Goal: Information Seeking & Learning: Learn about a topic

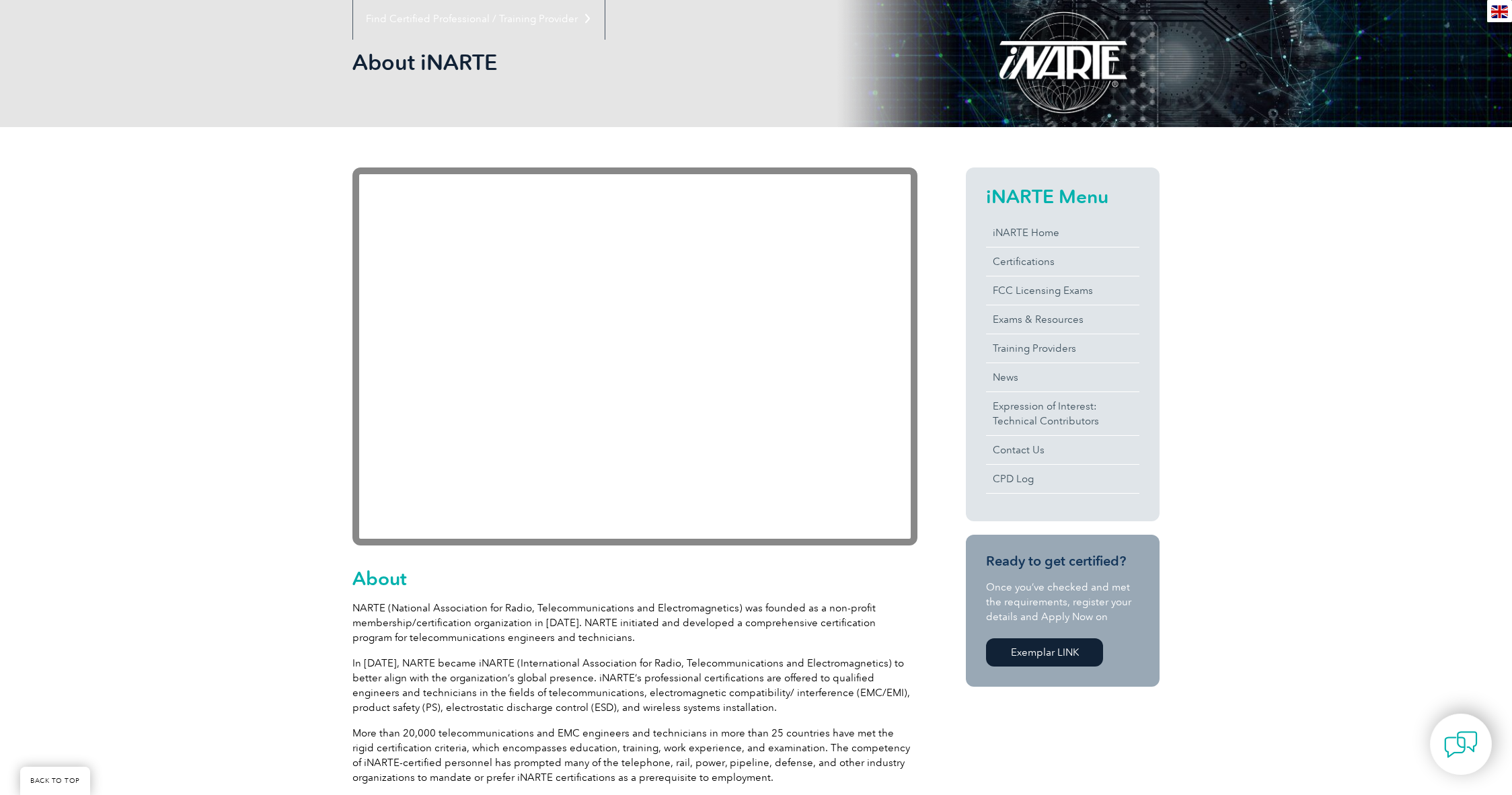
scroll to position [240, 0]
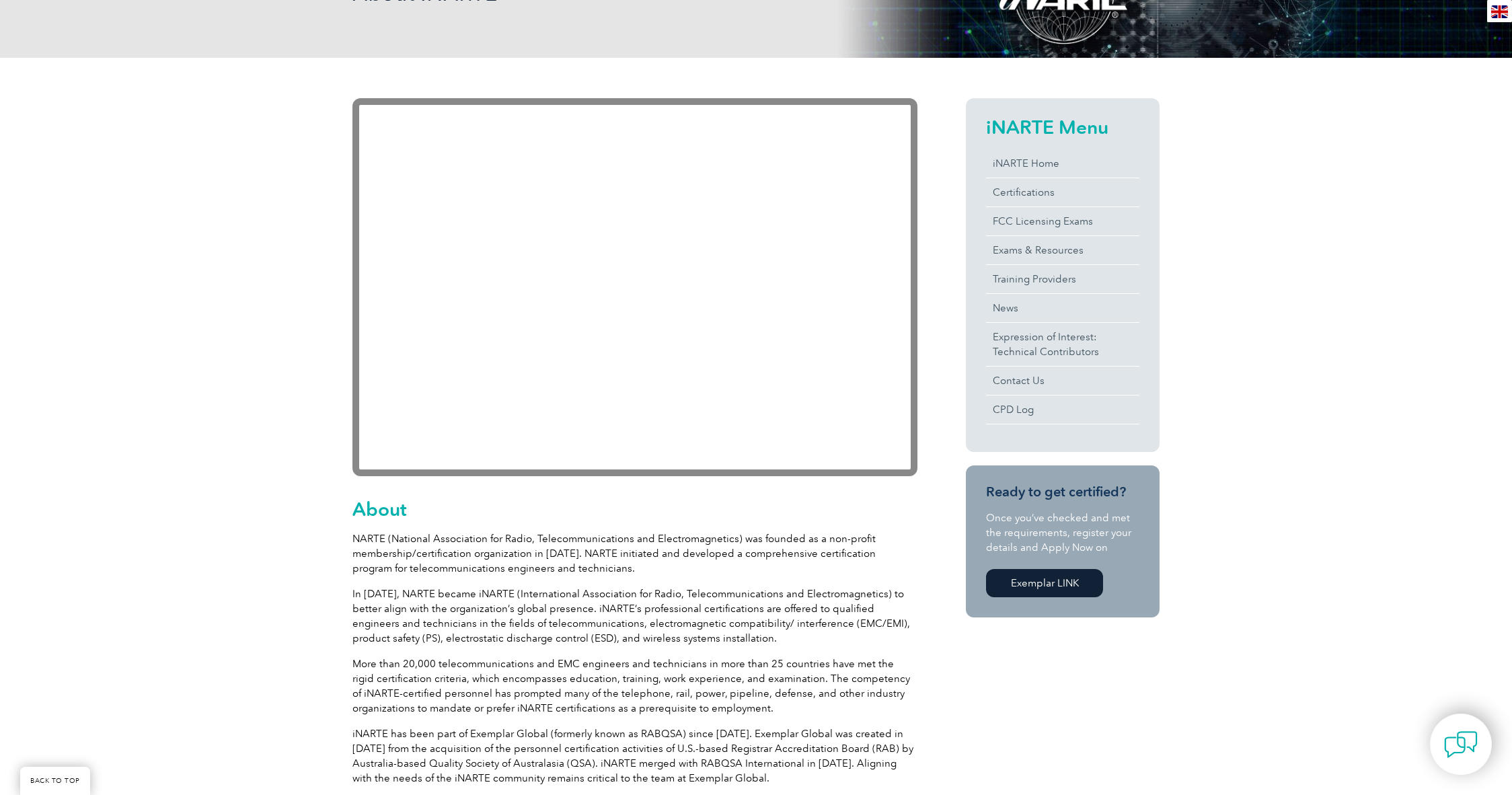
click at [1039, 581] on link "Exemplar LINK" at bounding box center [1045, 583] width 117 height 28
click at [1066, 244] on link "Exams & Resources" at bounding box center [1062, 250] width 153 height 28
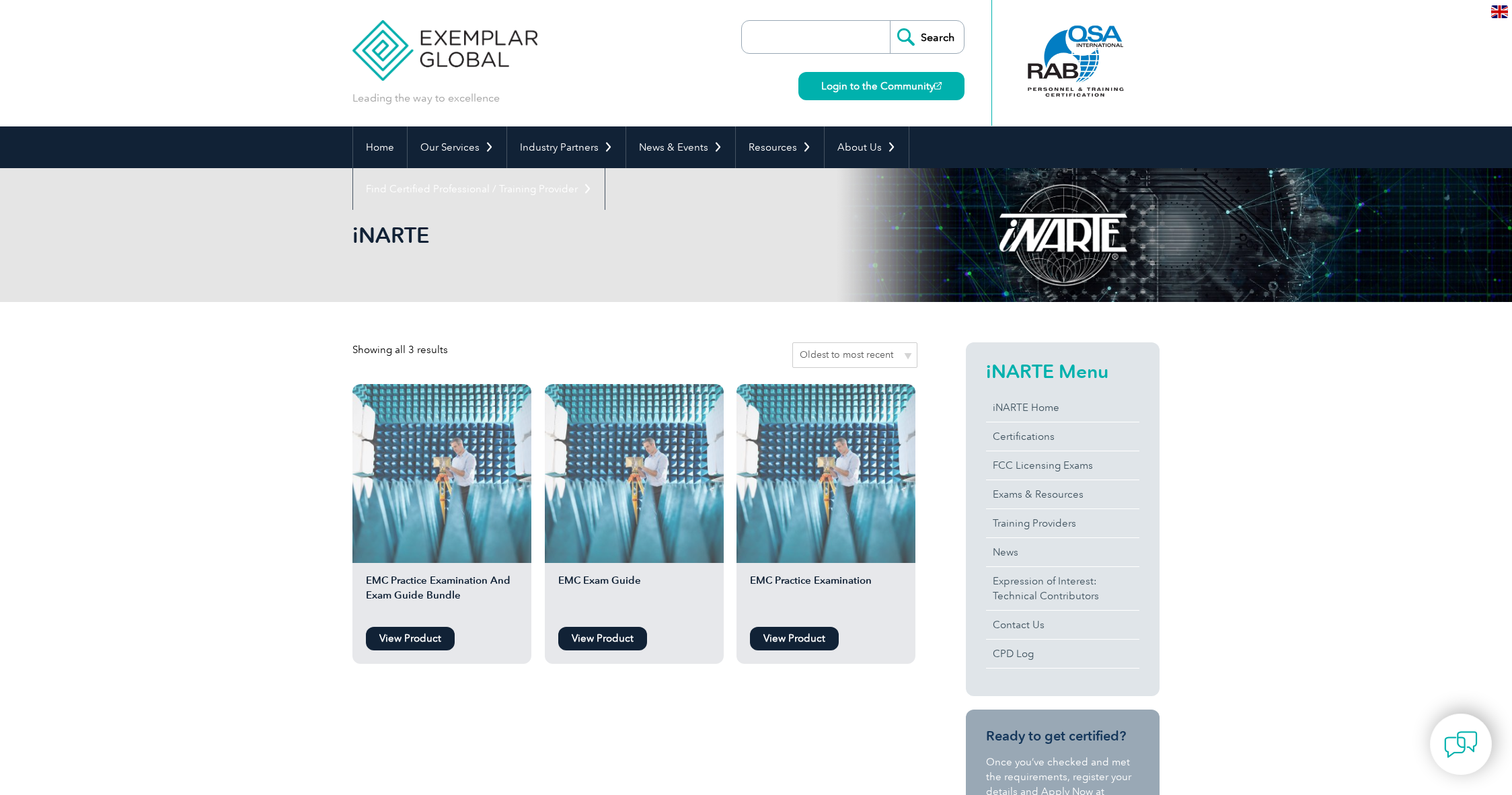
click at [393, 640] on link "View Product" at bounding box center [410, 638] width 89 height 23
click at [605, 645] on link "View Product" at bounding box center [602, 638] width 89 height 23
click at [818, 640] on link "View Product" at bounding box center [794, 638] width 89 height 23
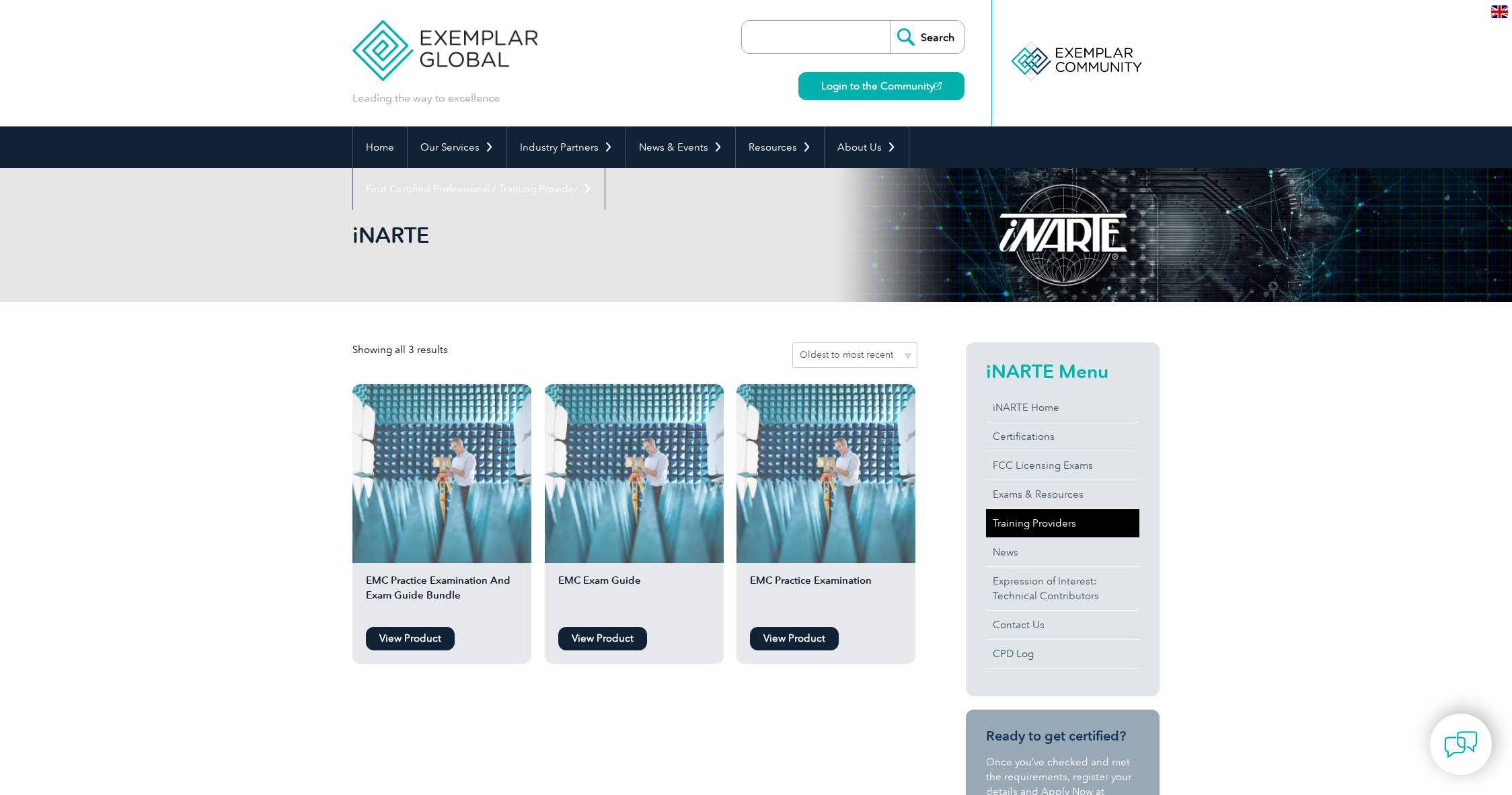
click at [1046, 517] on link "Training Providers" at bounding box center [1062, 524] width 153 height 28
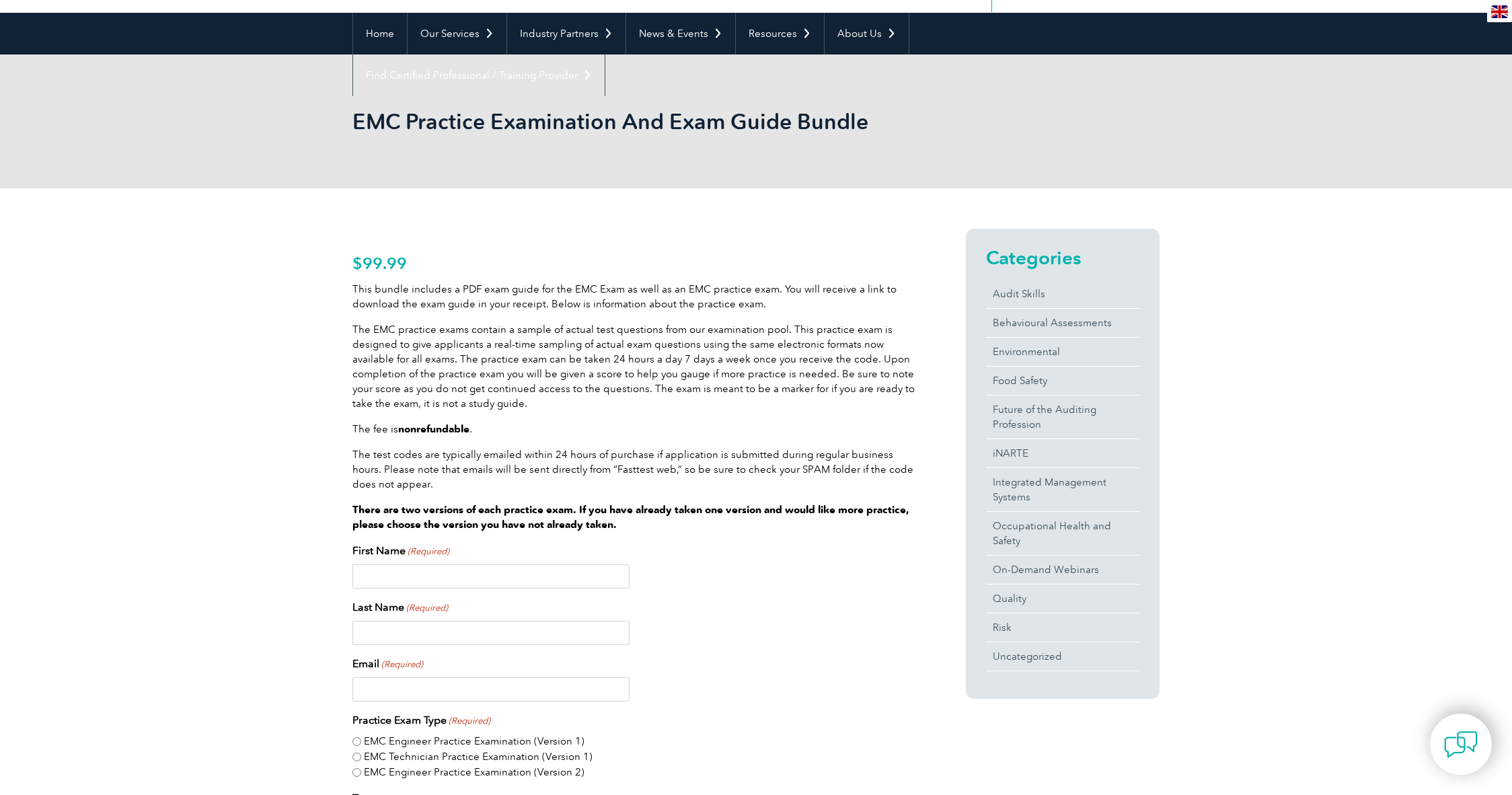
scroll to position [121, 0]
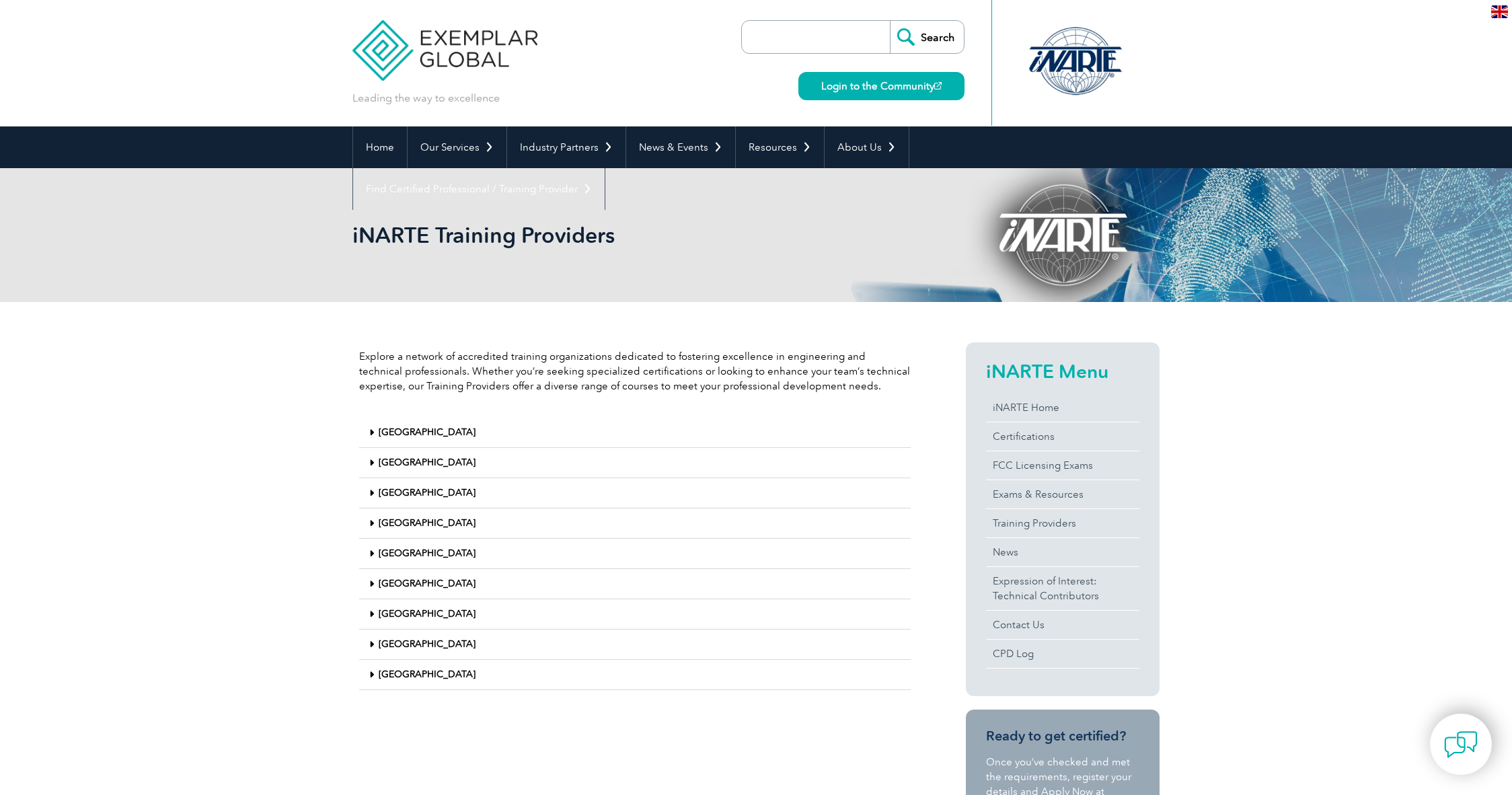
click at [408, 673] on link "United States" at bounding box center [427, 674] width 97 height 12
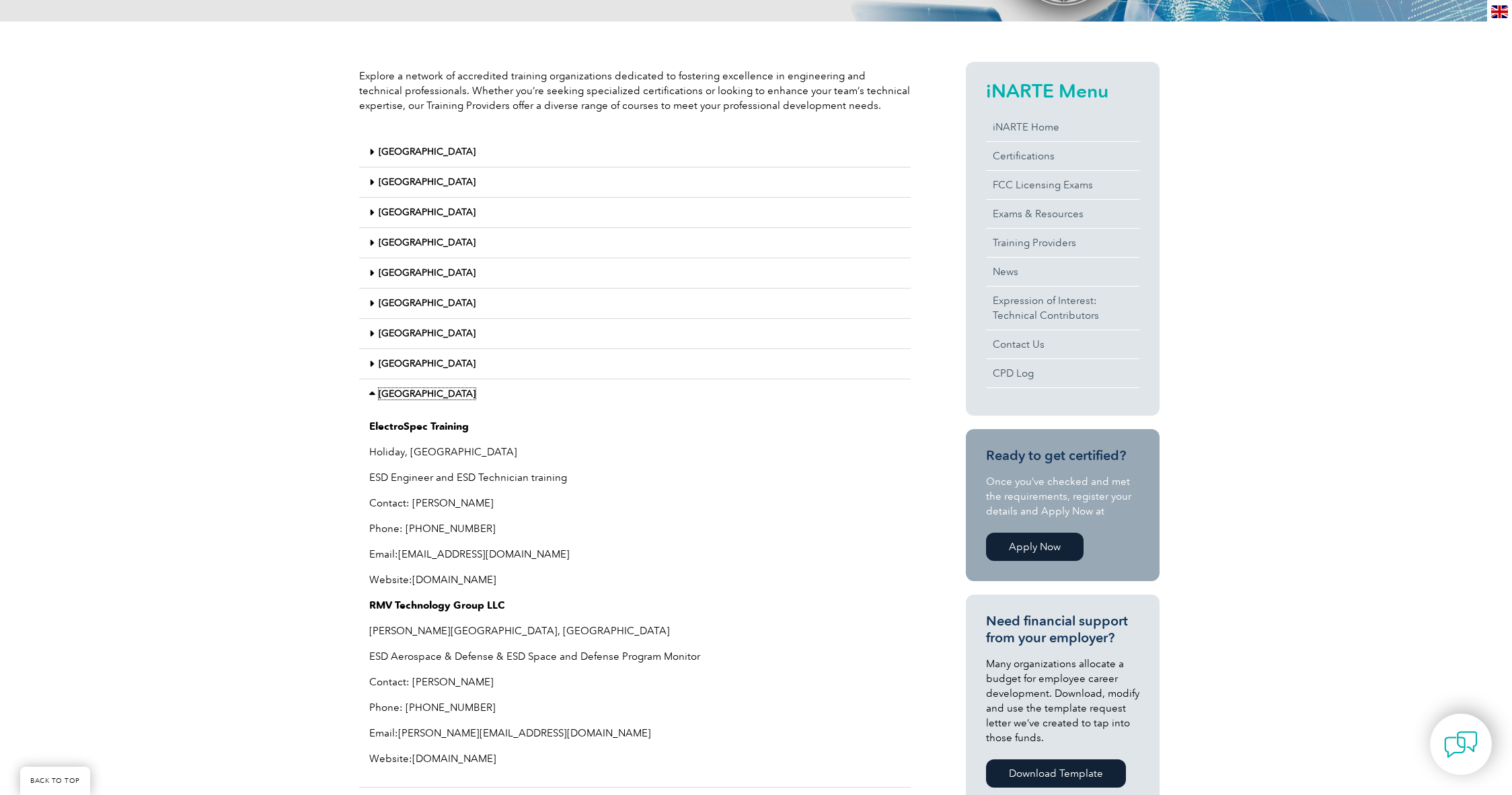
scroll to position [151, 0]
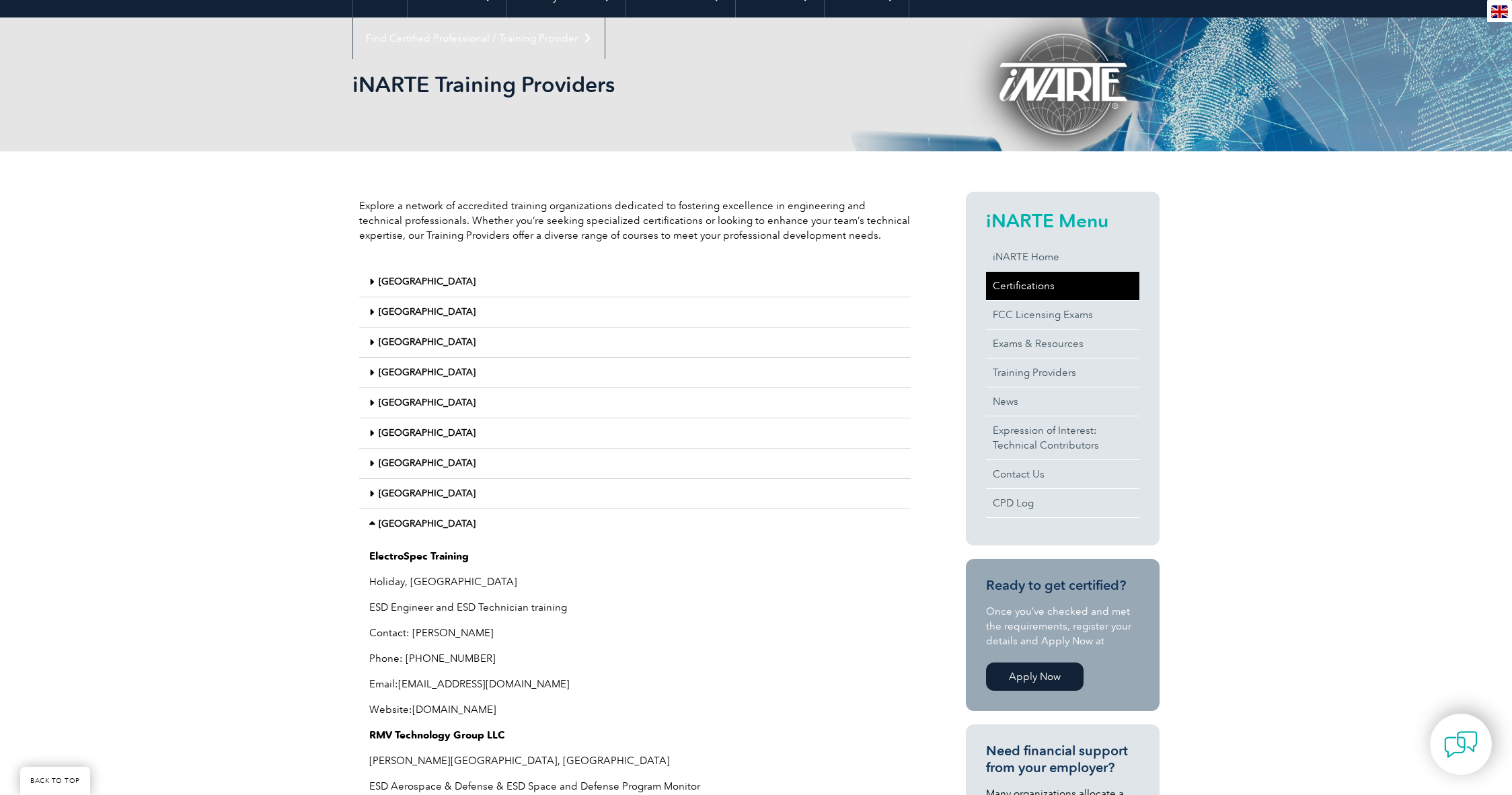
click at [1022, 278] on link "Certifications" at bounding box center [1062, 286] width 153 height 28
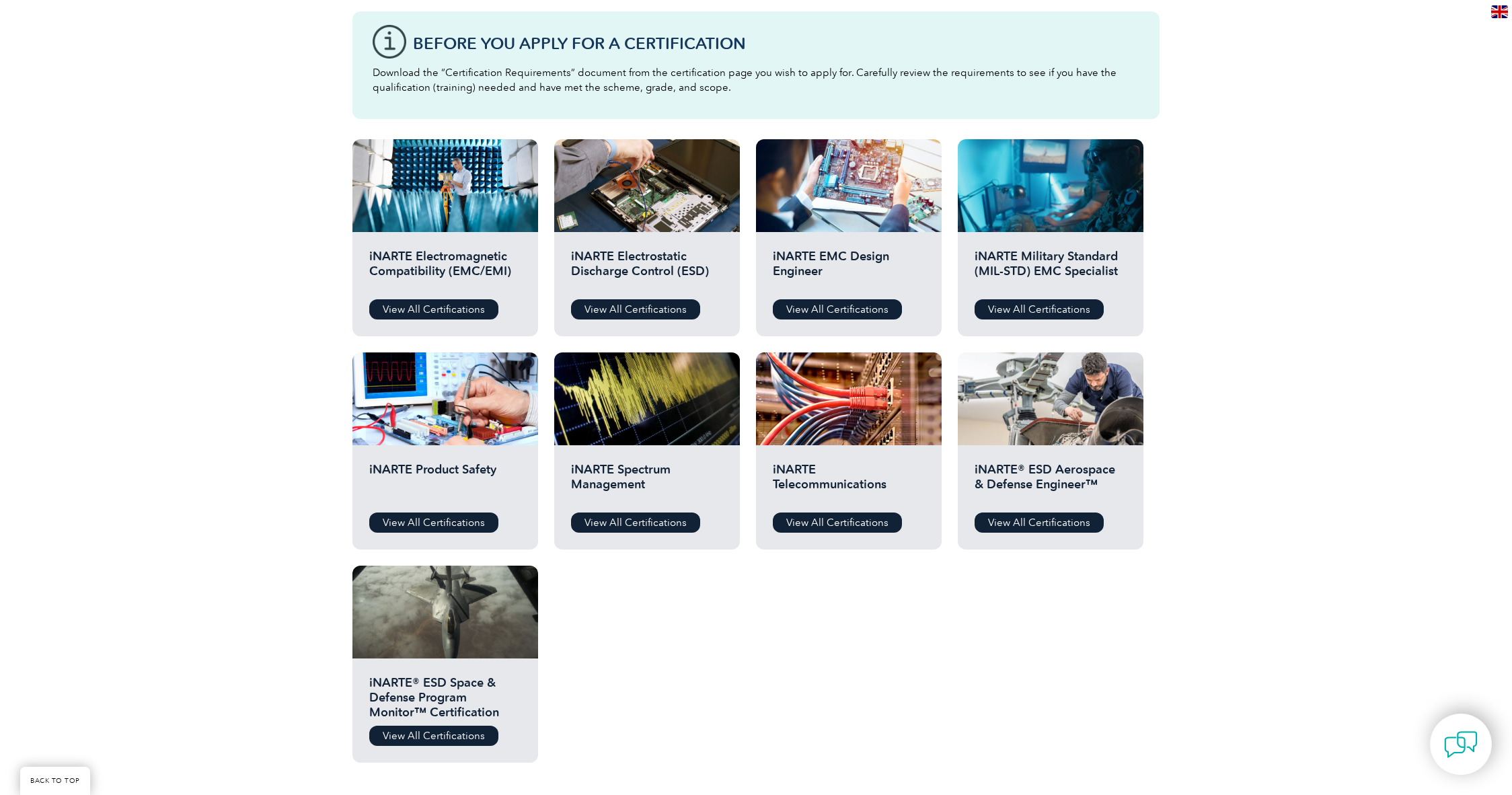
scroll to position [249, 0]
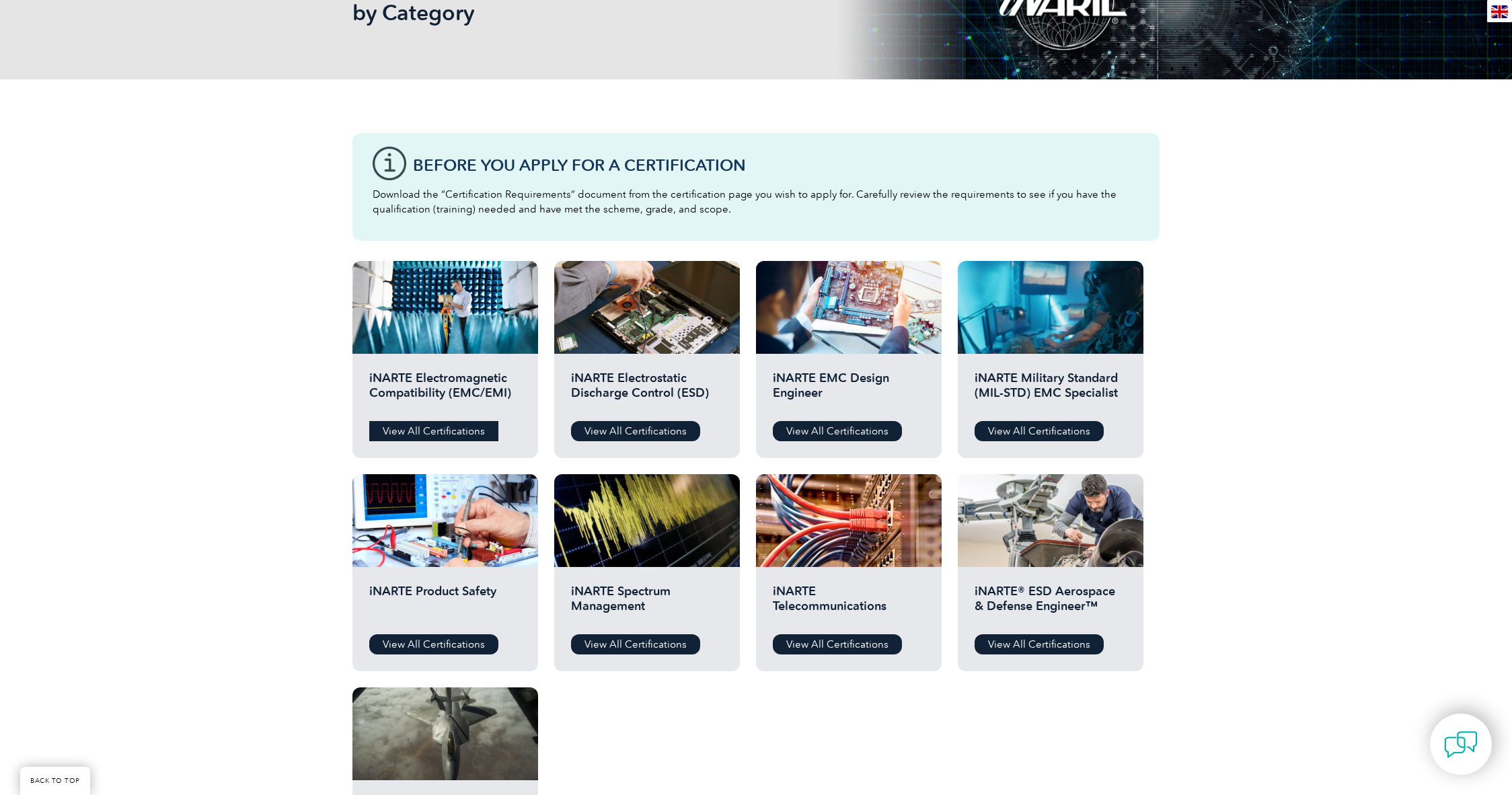
click at [395, 427] on link "View All Certifications" at bounding box center [434, 431] width 129 height 20
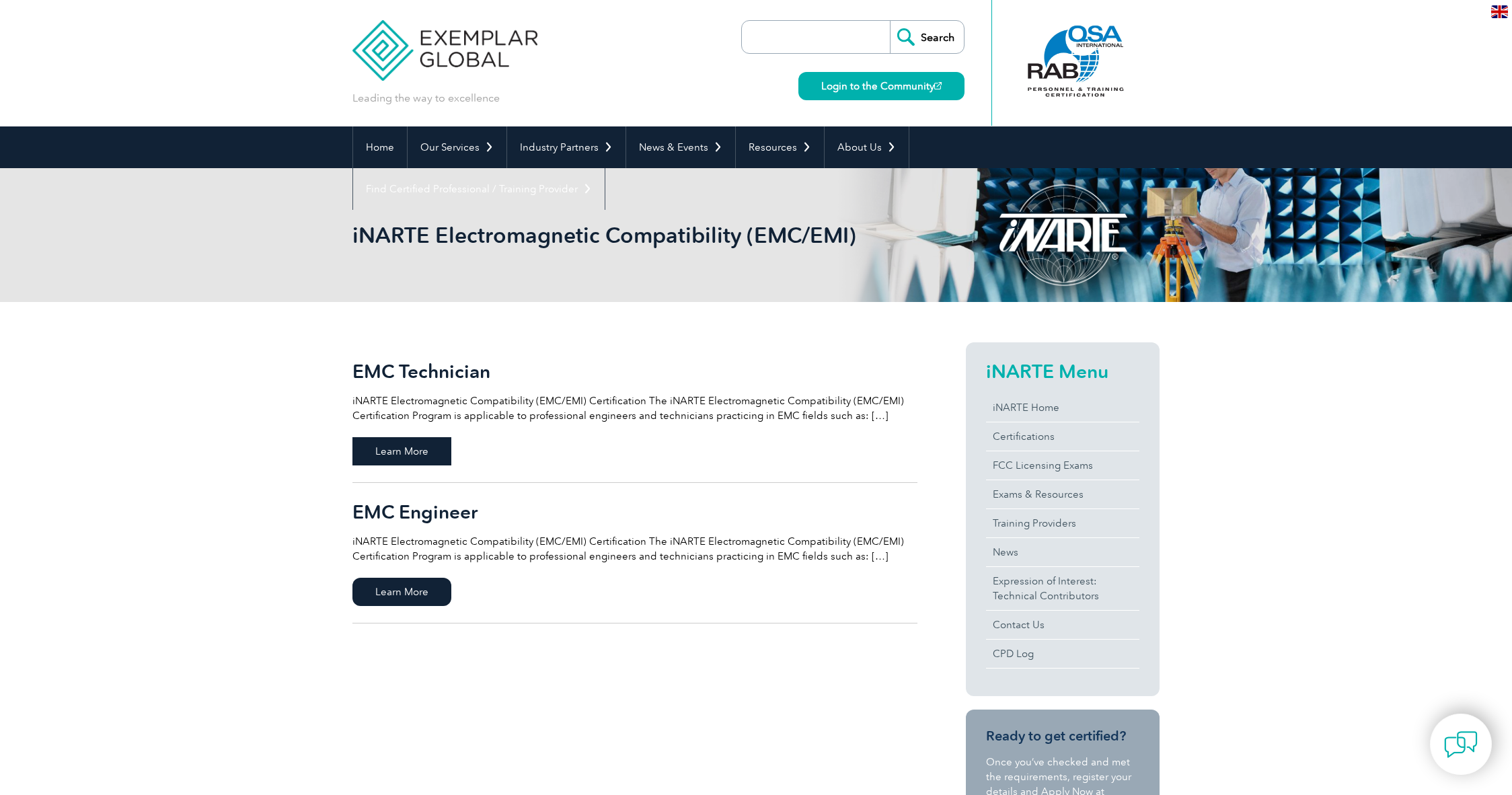
click at [382, 449] on span "Learn More" at bounding box center [402, 452] width 99 height 28
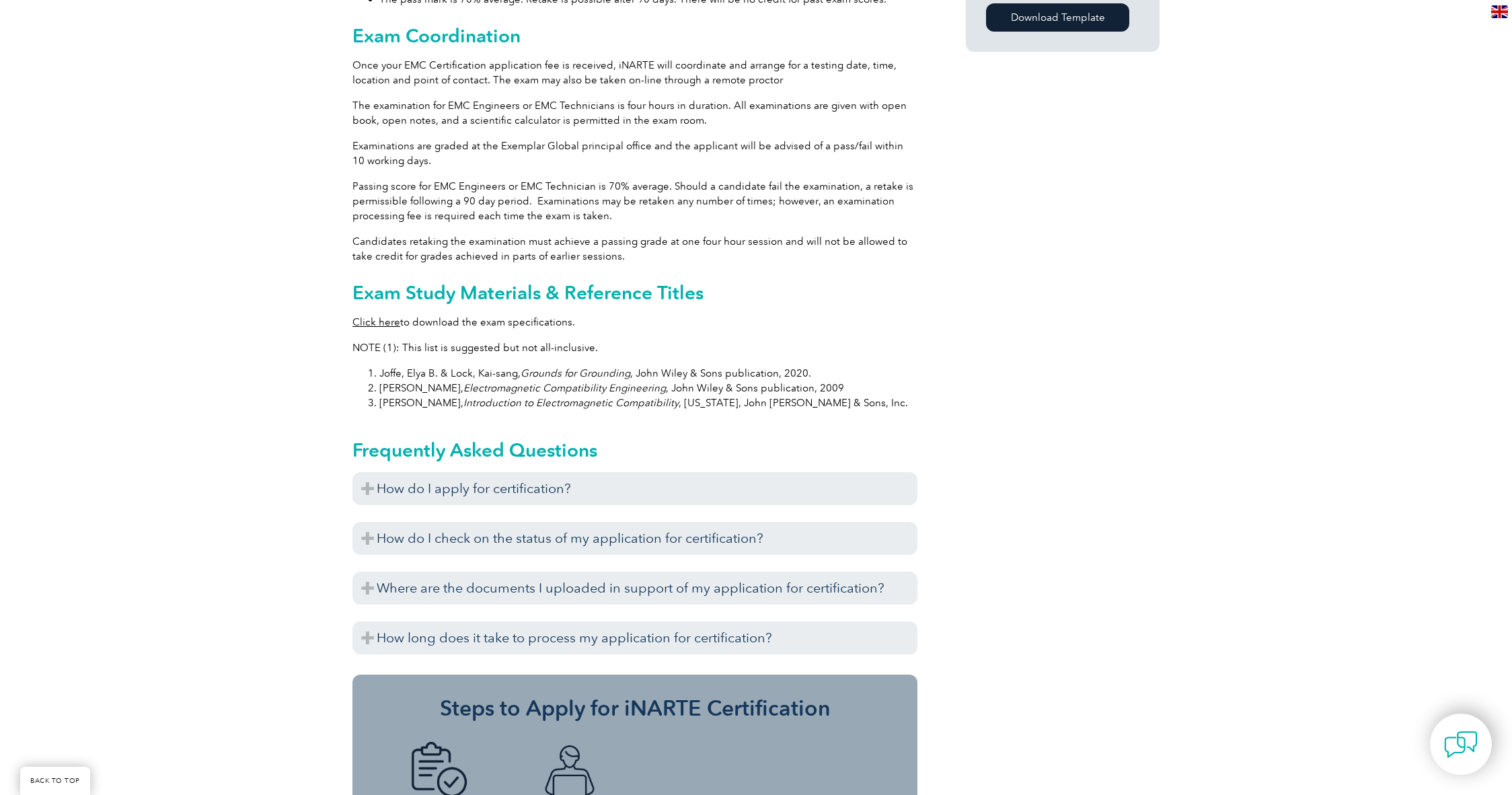
scroll to position [1155, 0]
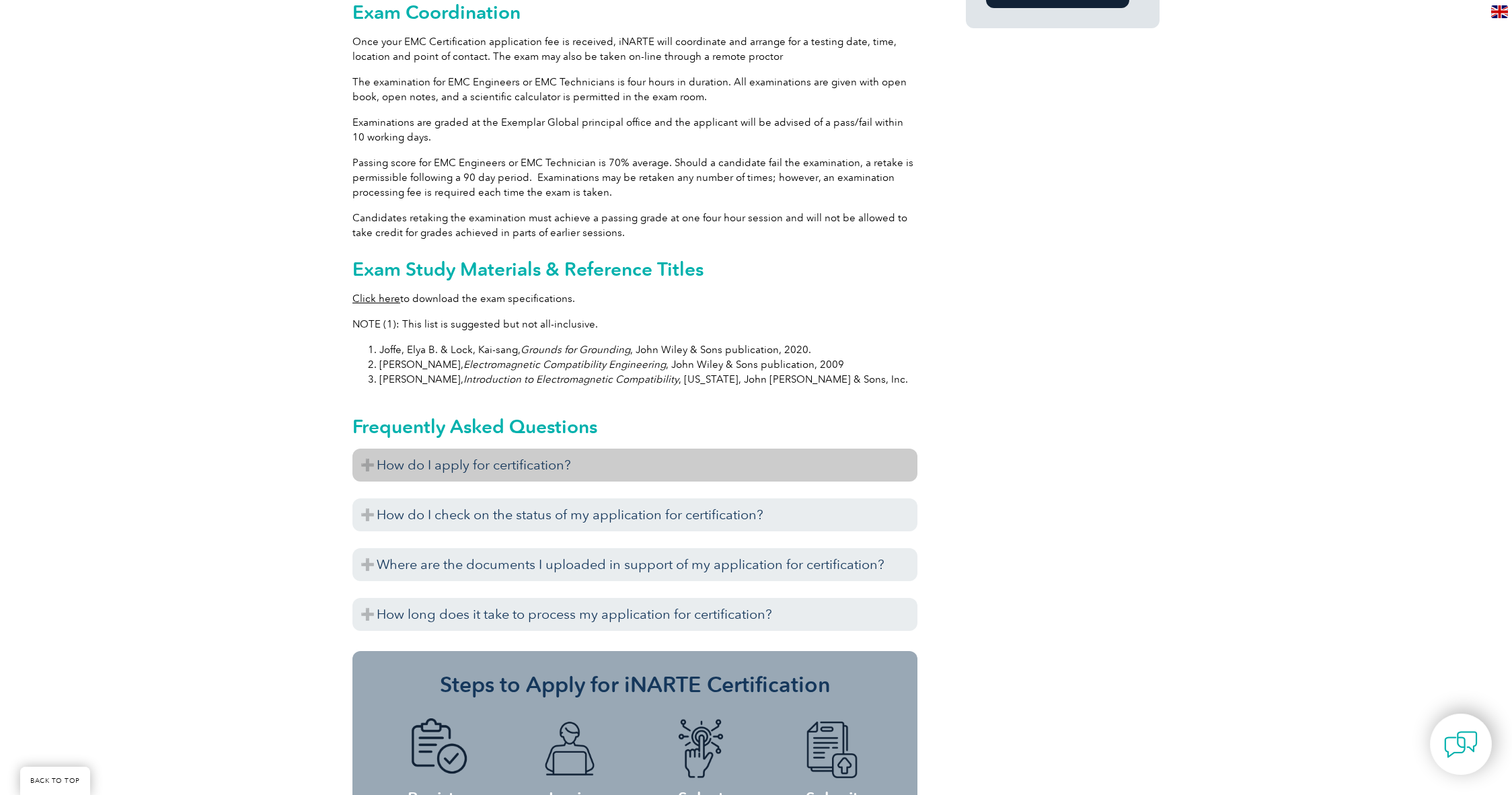
click at [369, 449] on h3 "How do I apply for certification?" at bounding box center [635, 465] width 565 height 33
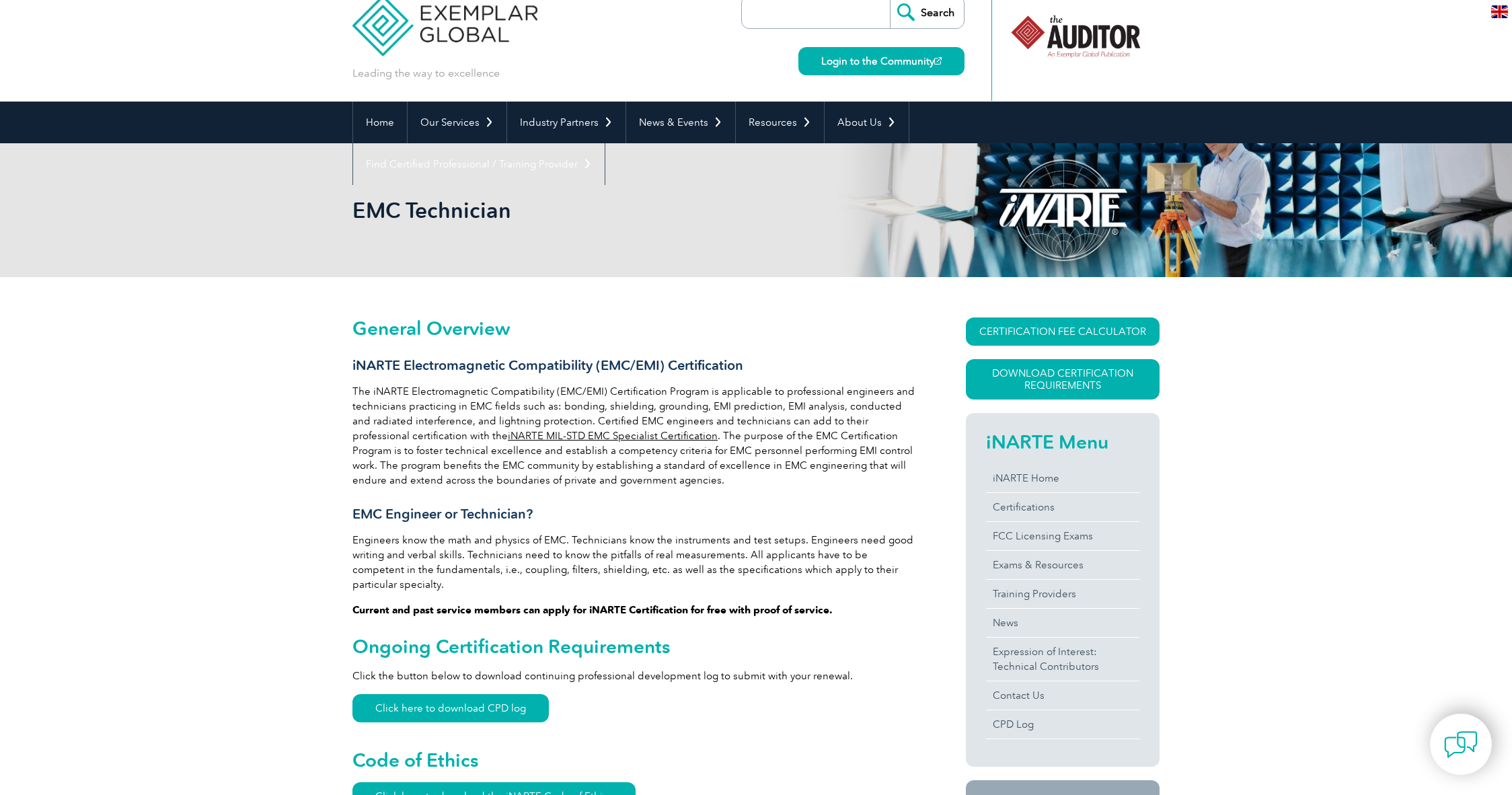
scroll to position [0, 0]
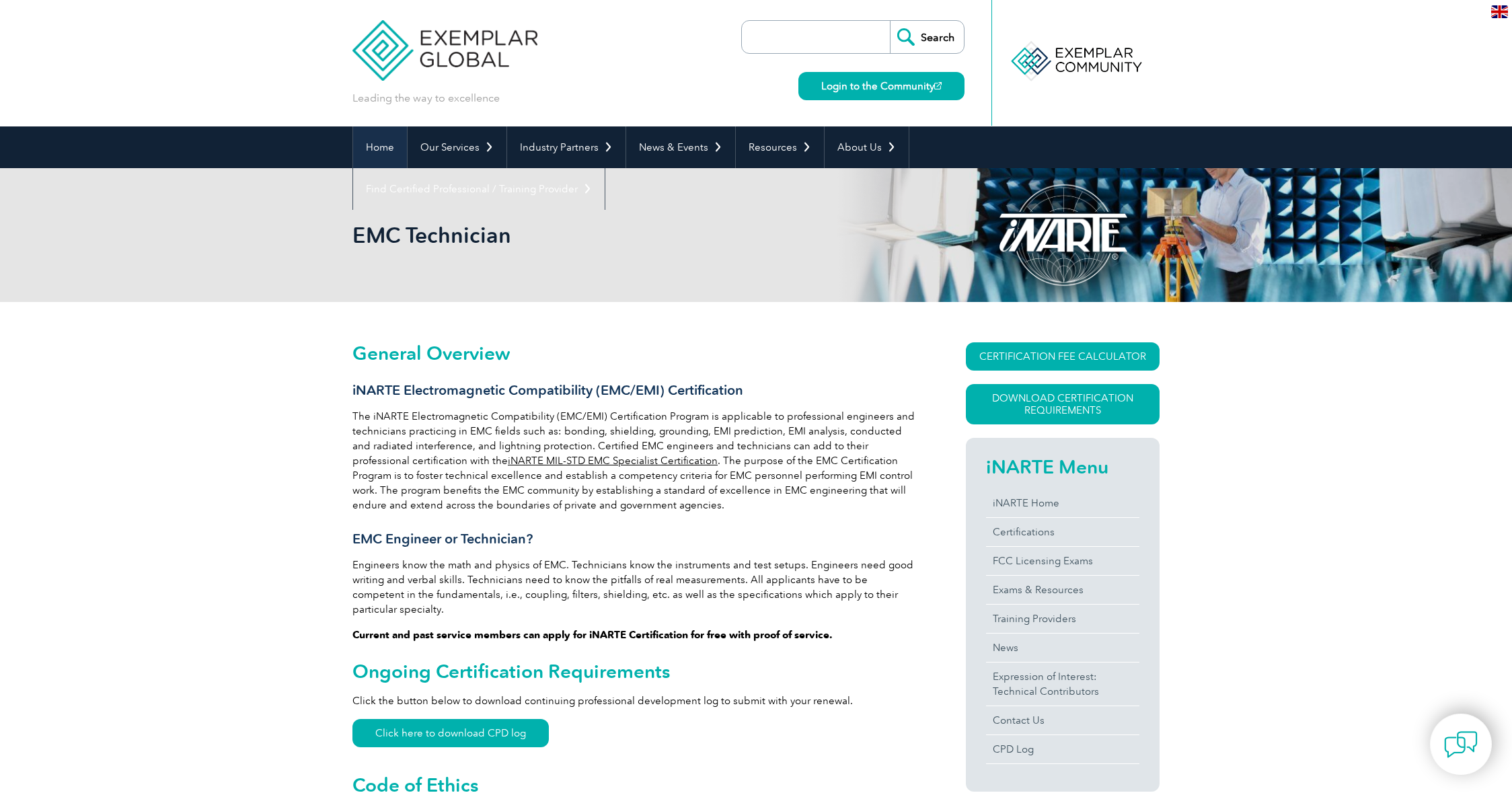
click at [373, 142] on link "Home" at bounding box center [380, 147] width 54 height 42
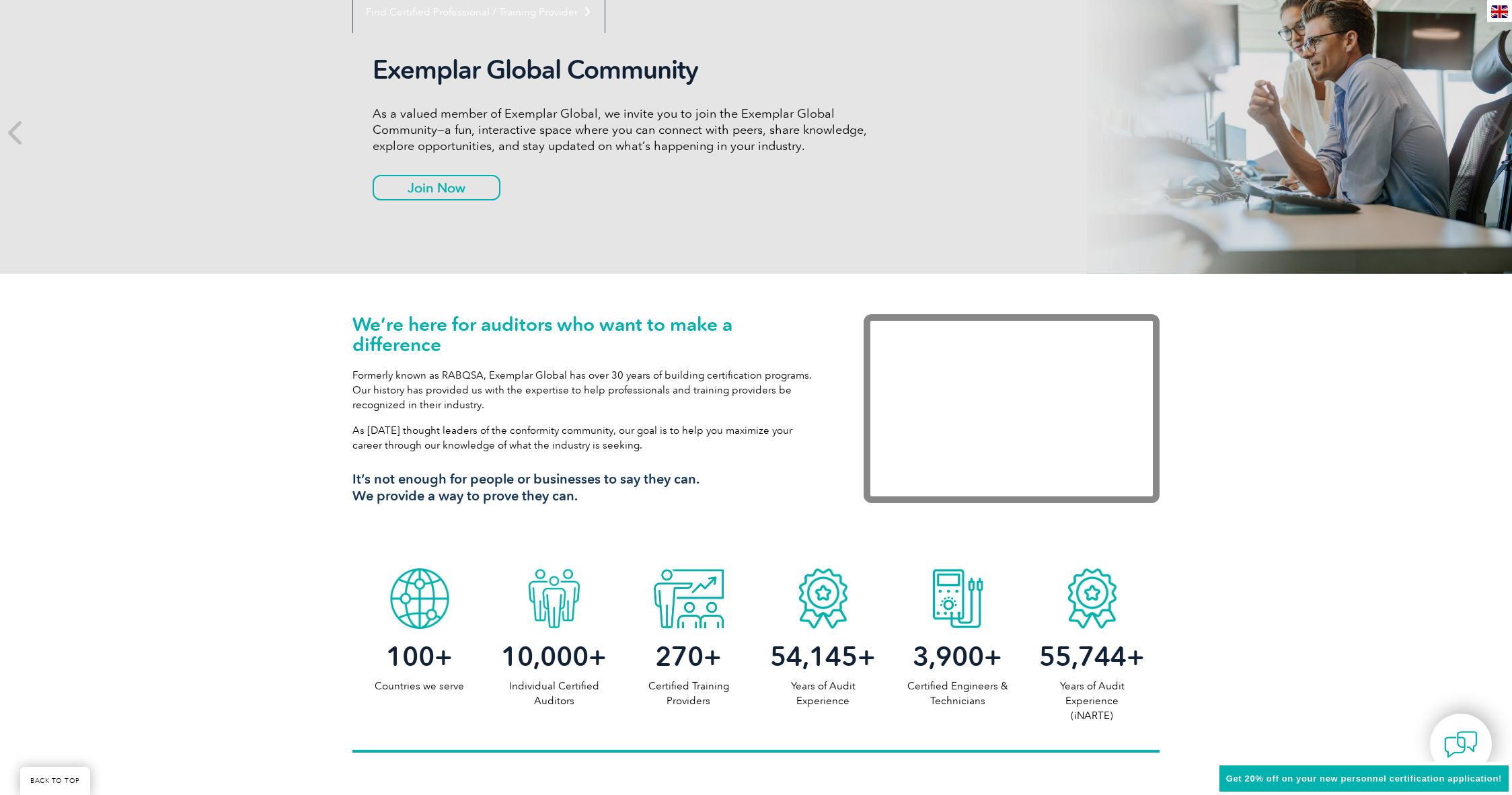
scroll to position [188, 0]
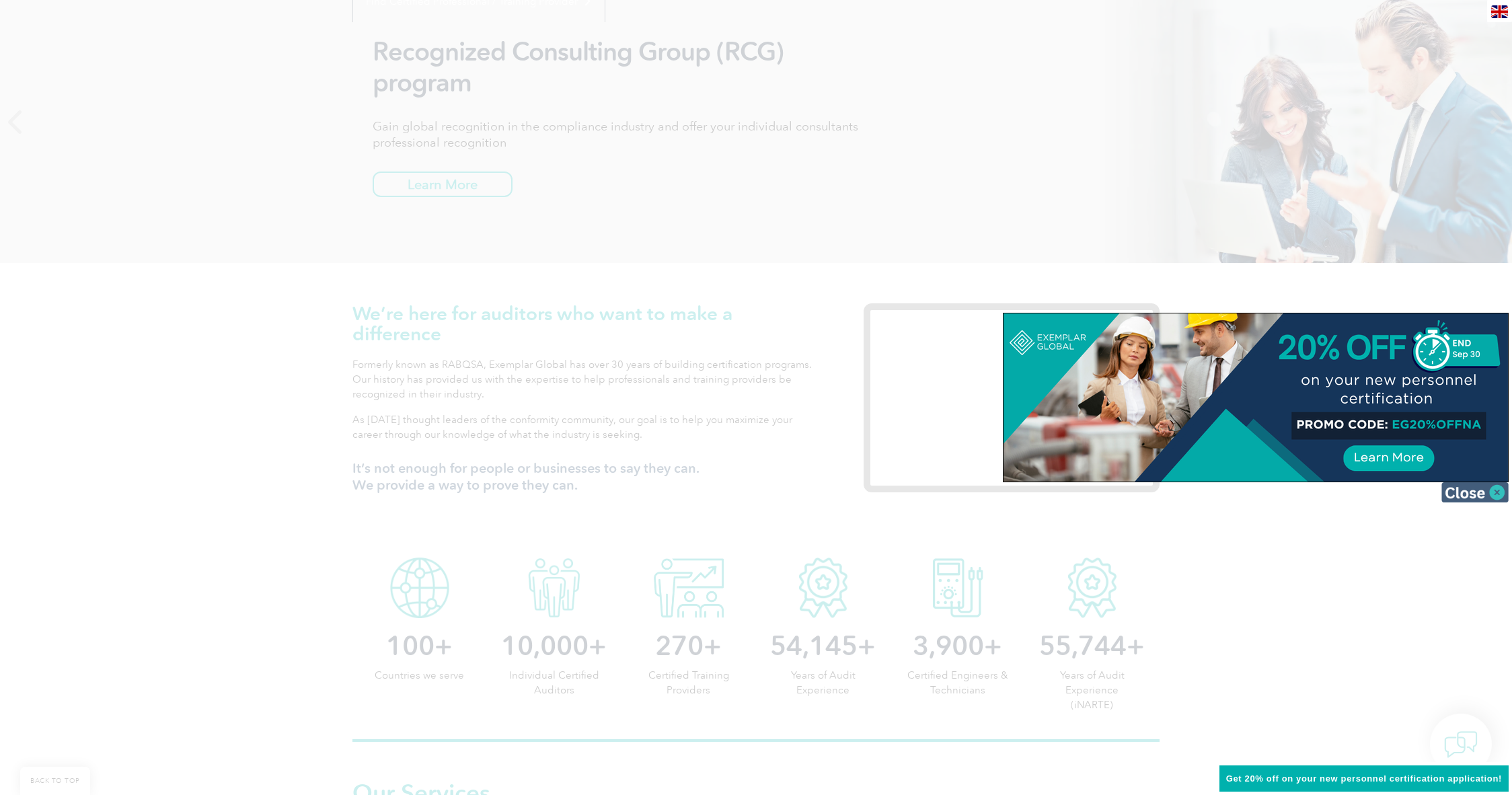
click at [1487, 498] on img at bounding box center [1475, 493] width 67 height 20
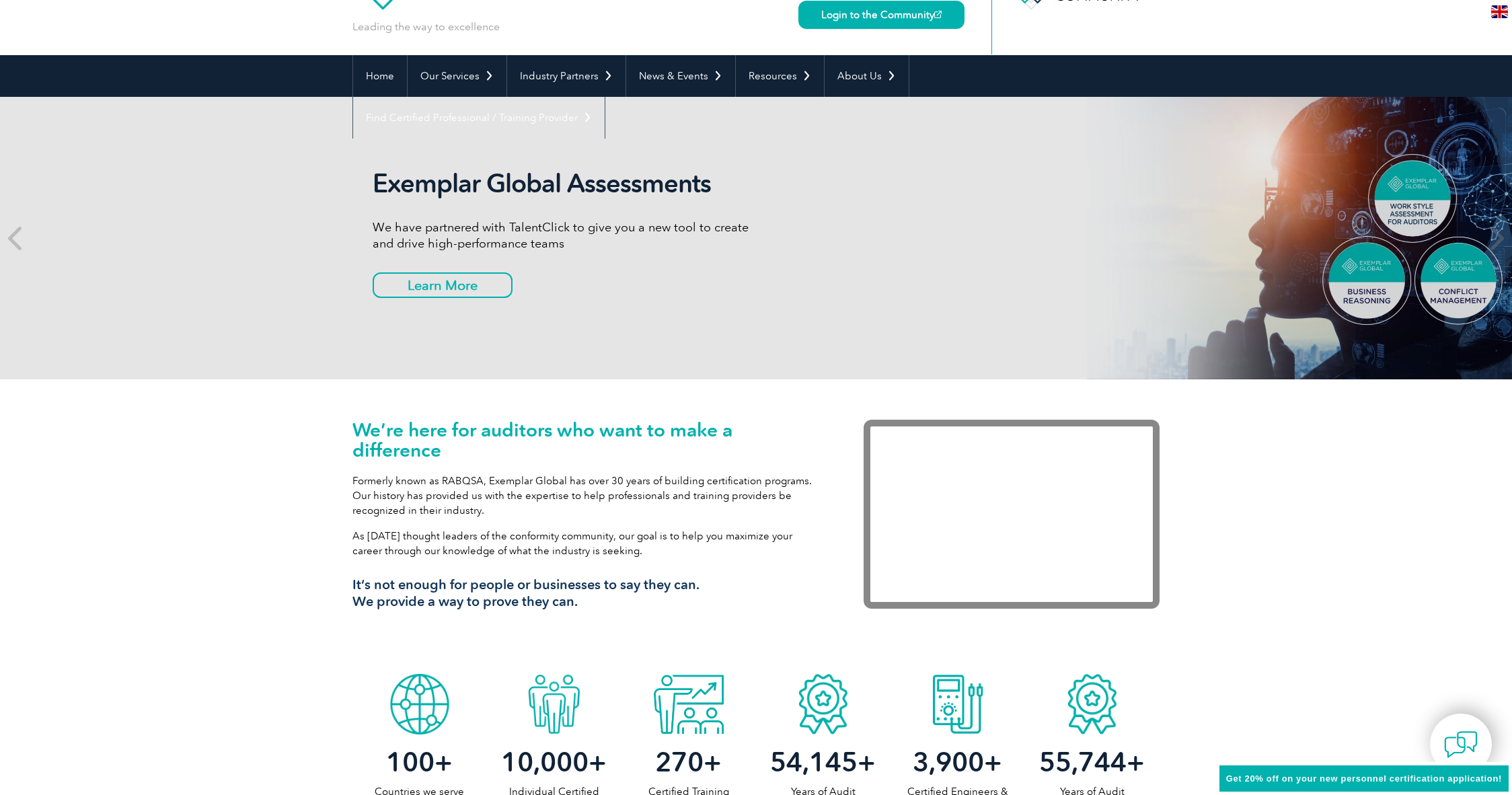
scroll to position [0, 0]
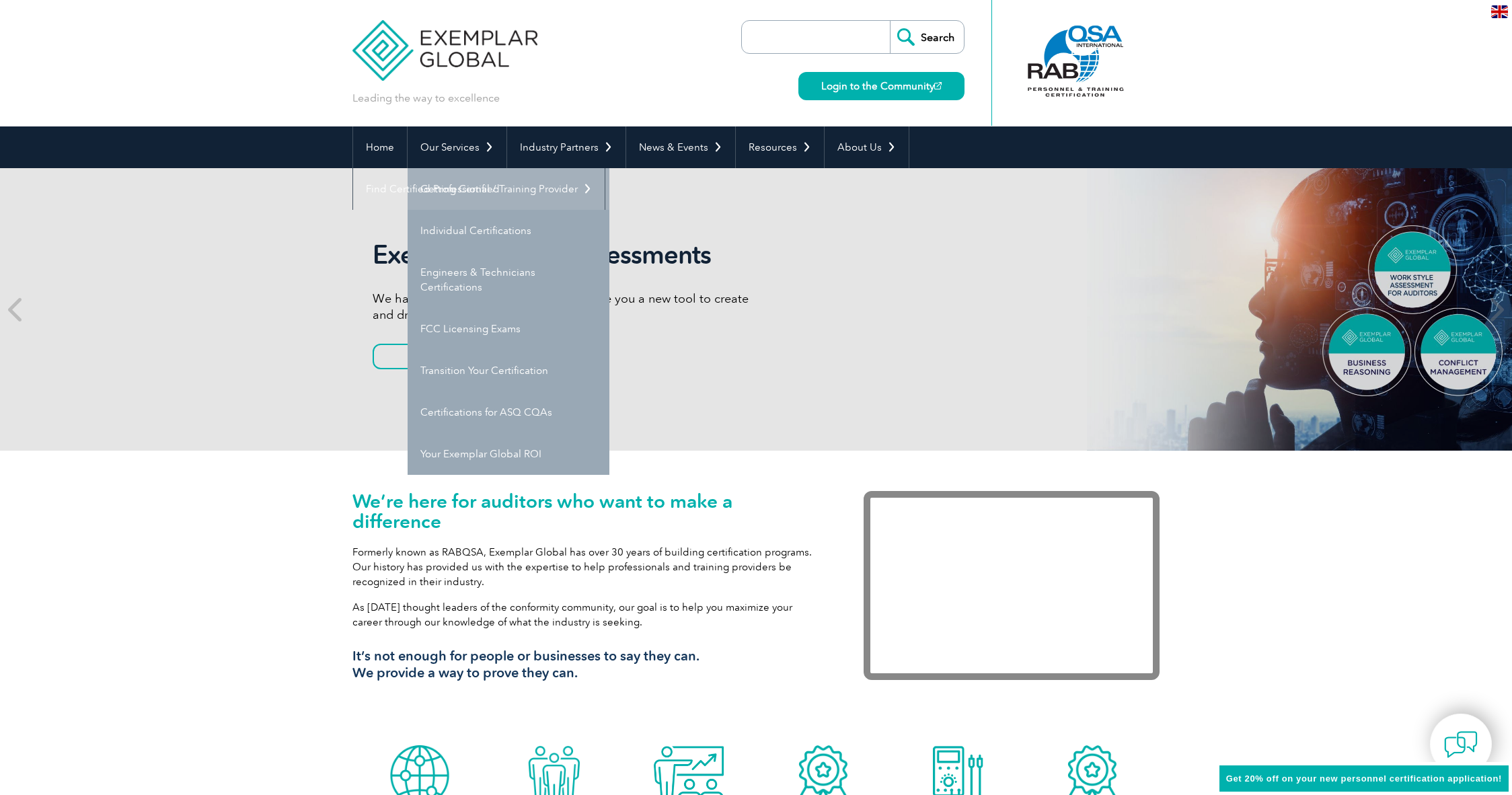
click at [466, 187] on link "Getting Certified" at bounding box center [508, 189] width 202 height 42
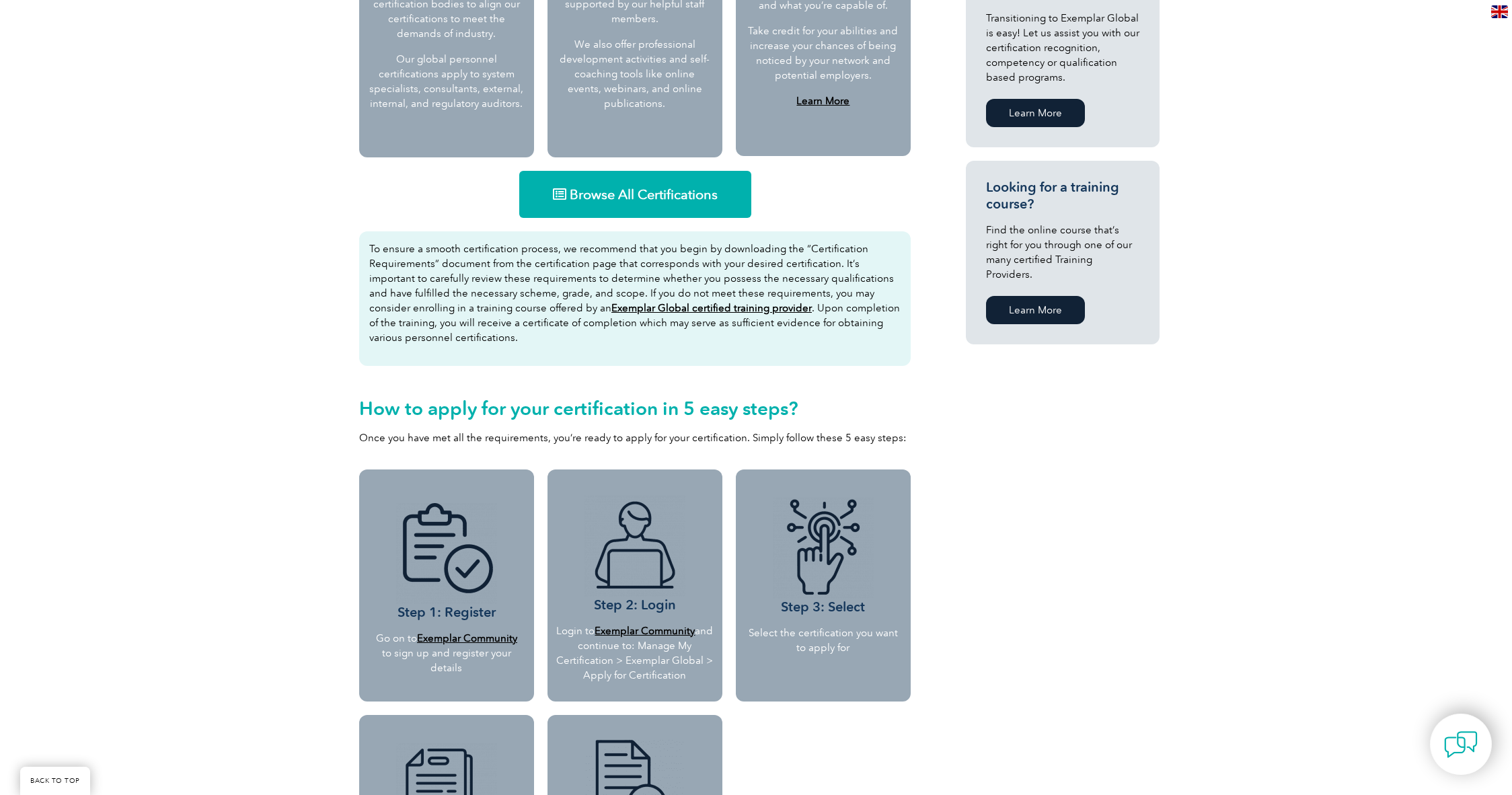
scroll to position [838, 0]
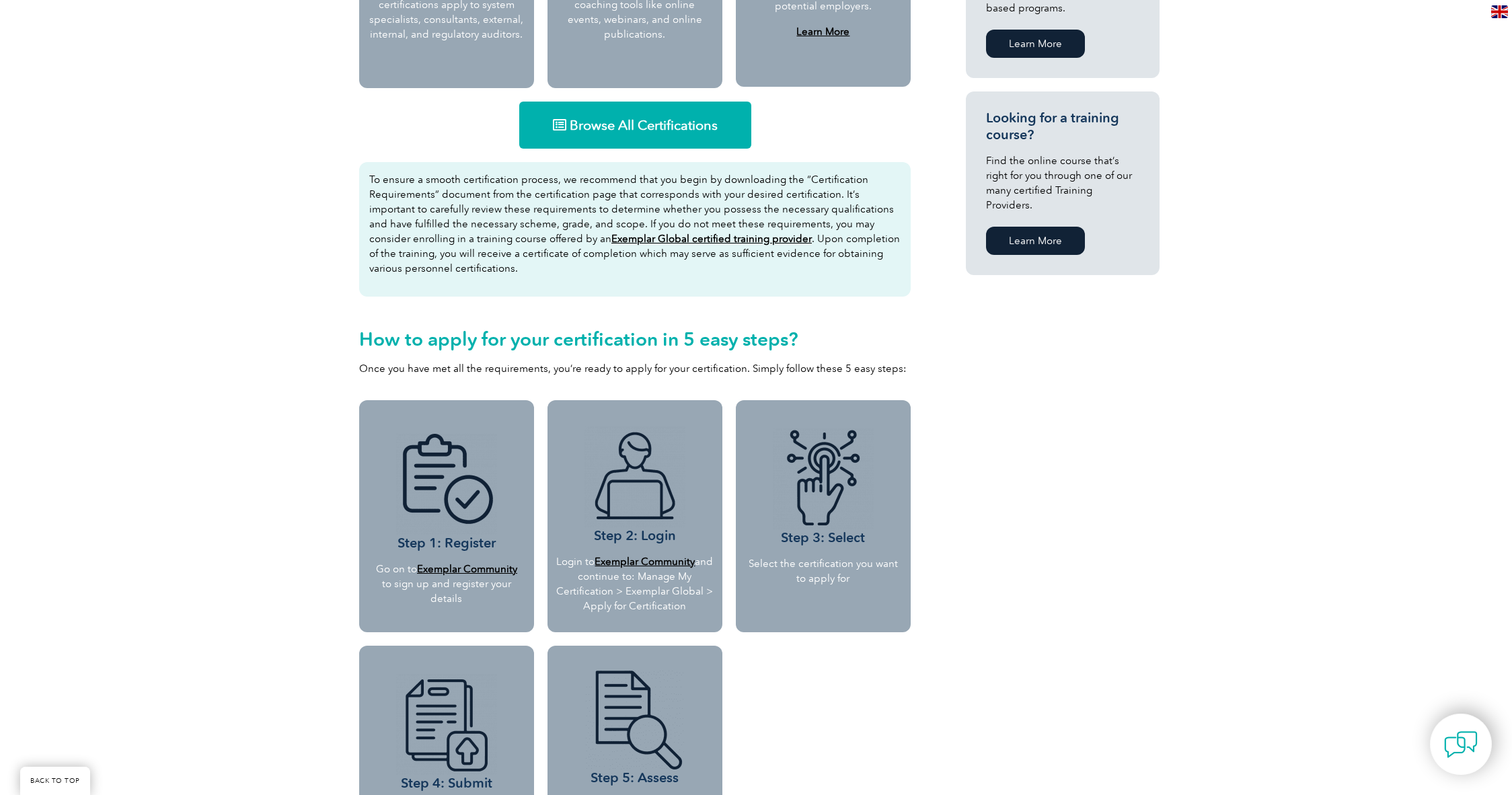
click at [628, 124] on span "Browse All Certifications" at bounding box center [643, 125] width 148 height 13
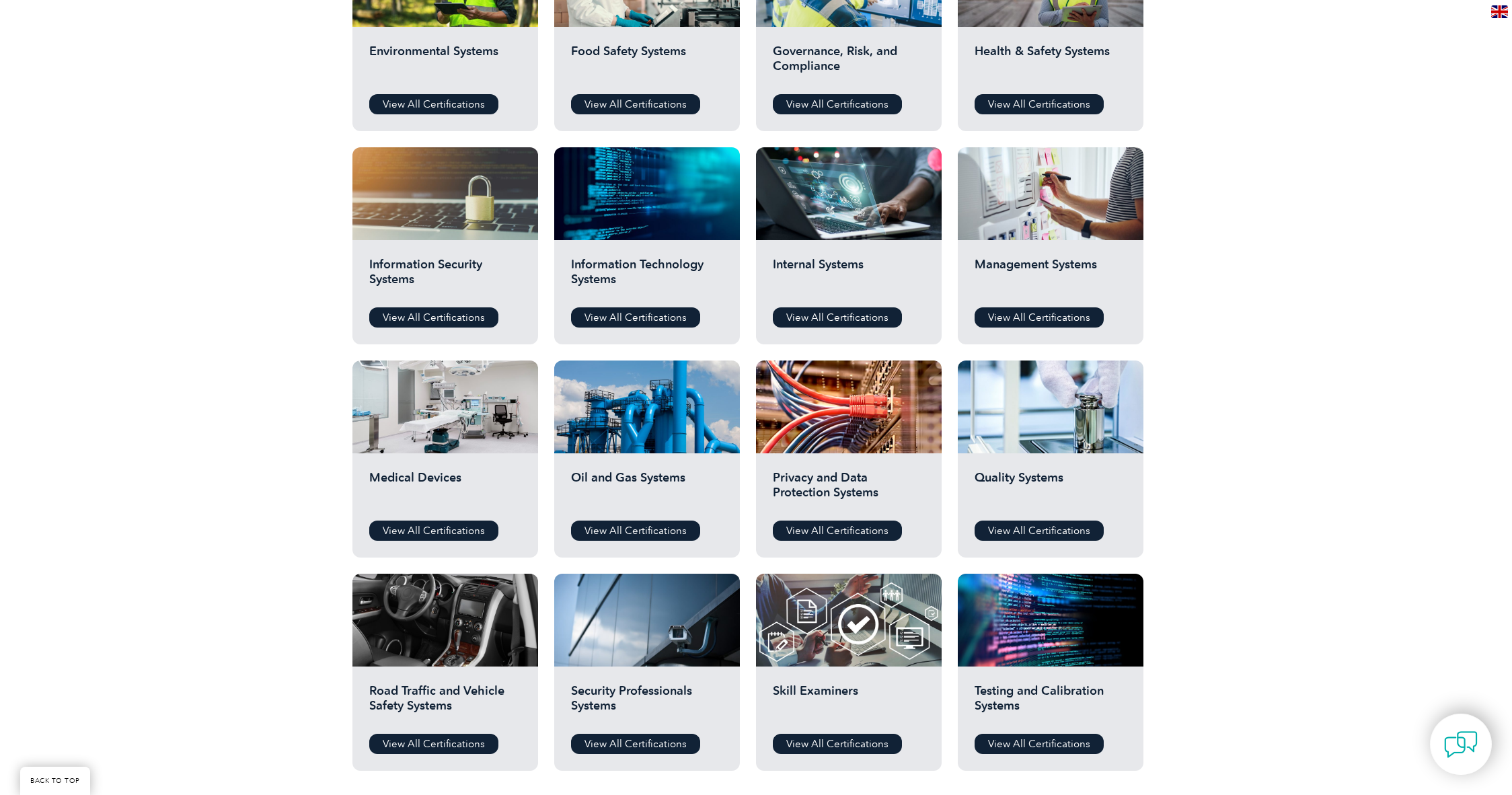
scroll to position [645, 0]
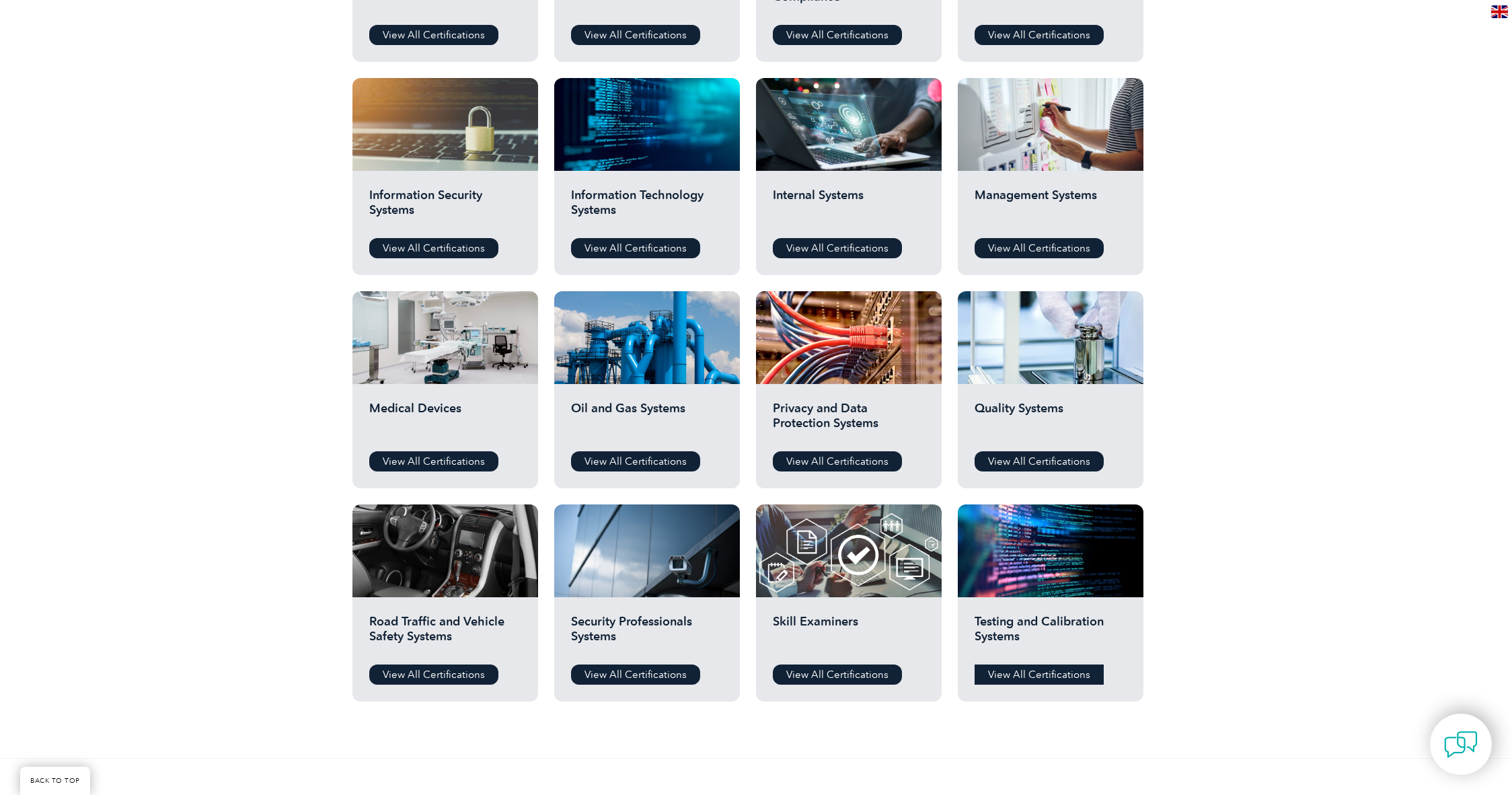
click at [1009, 670] on link "View All Certifications" at bounding box center [1039, 674] width 129 height 20
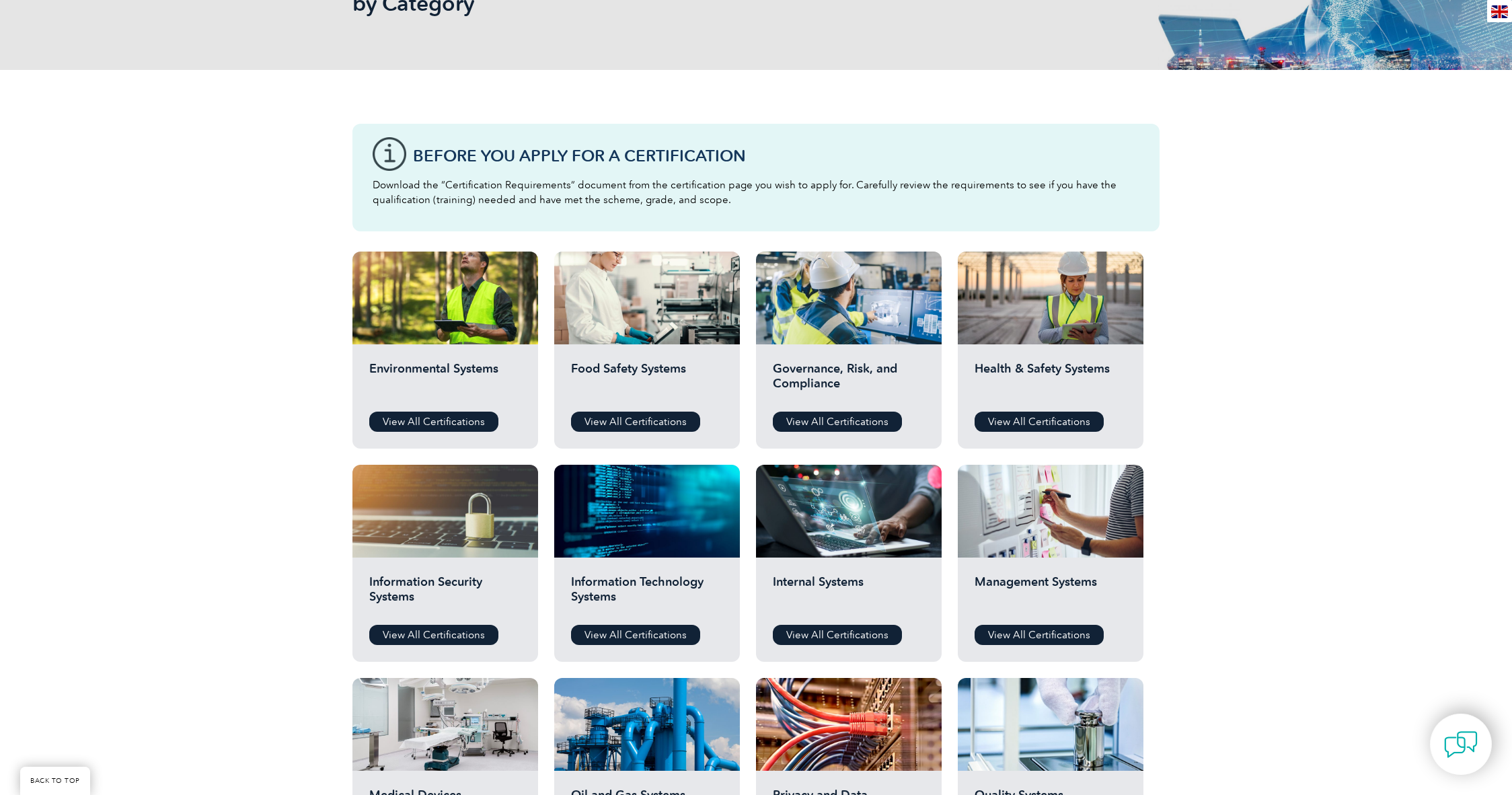
scroll to position [0, 0]
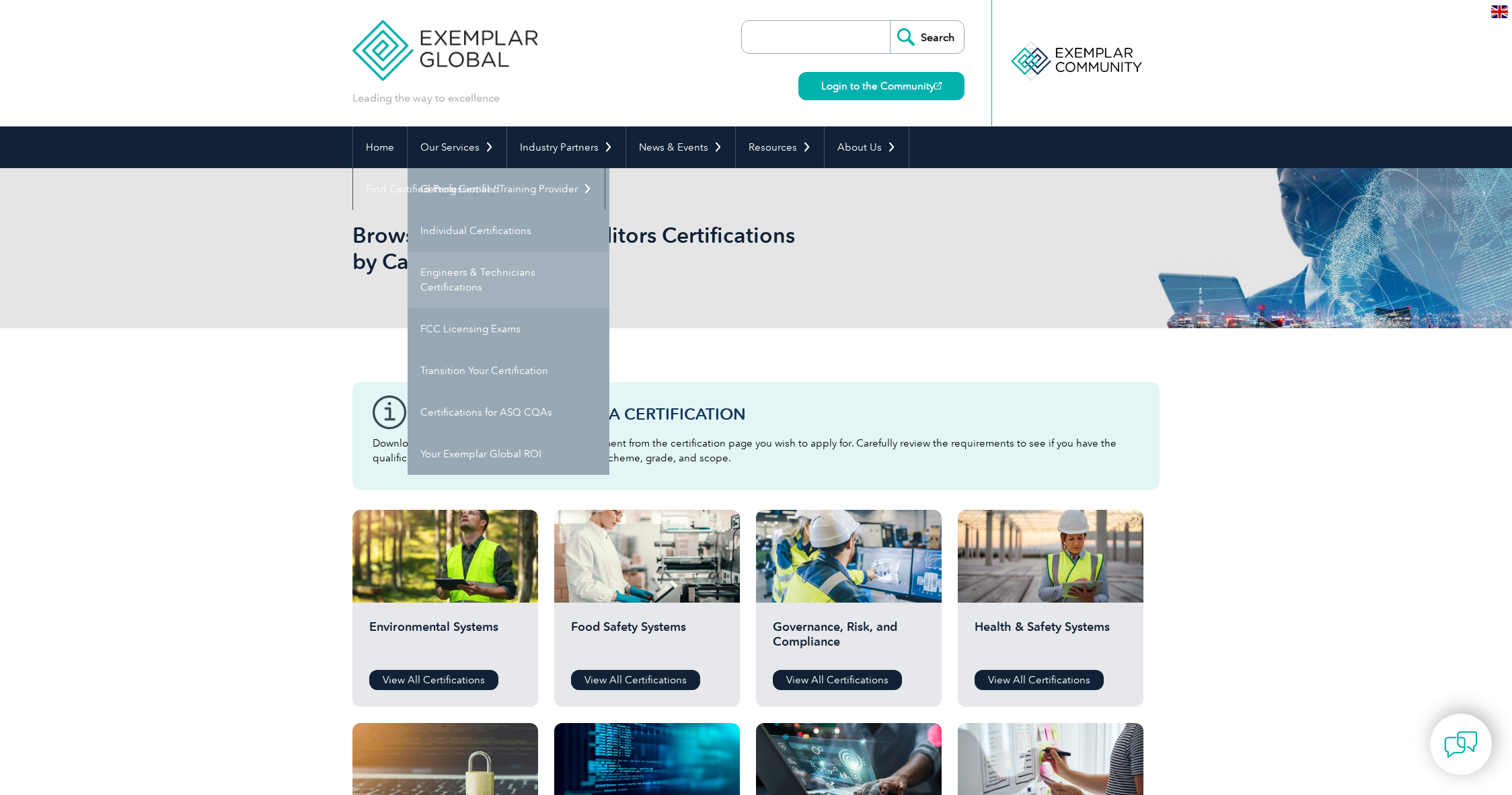
click at [443, 276] on link "Engineers & Technicians Certifications" at bounding box center [508, 279] width 202 height 56
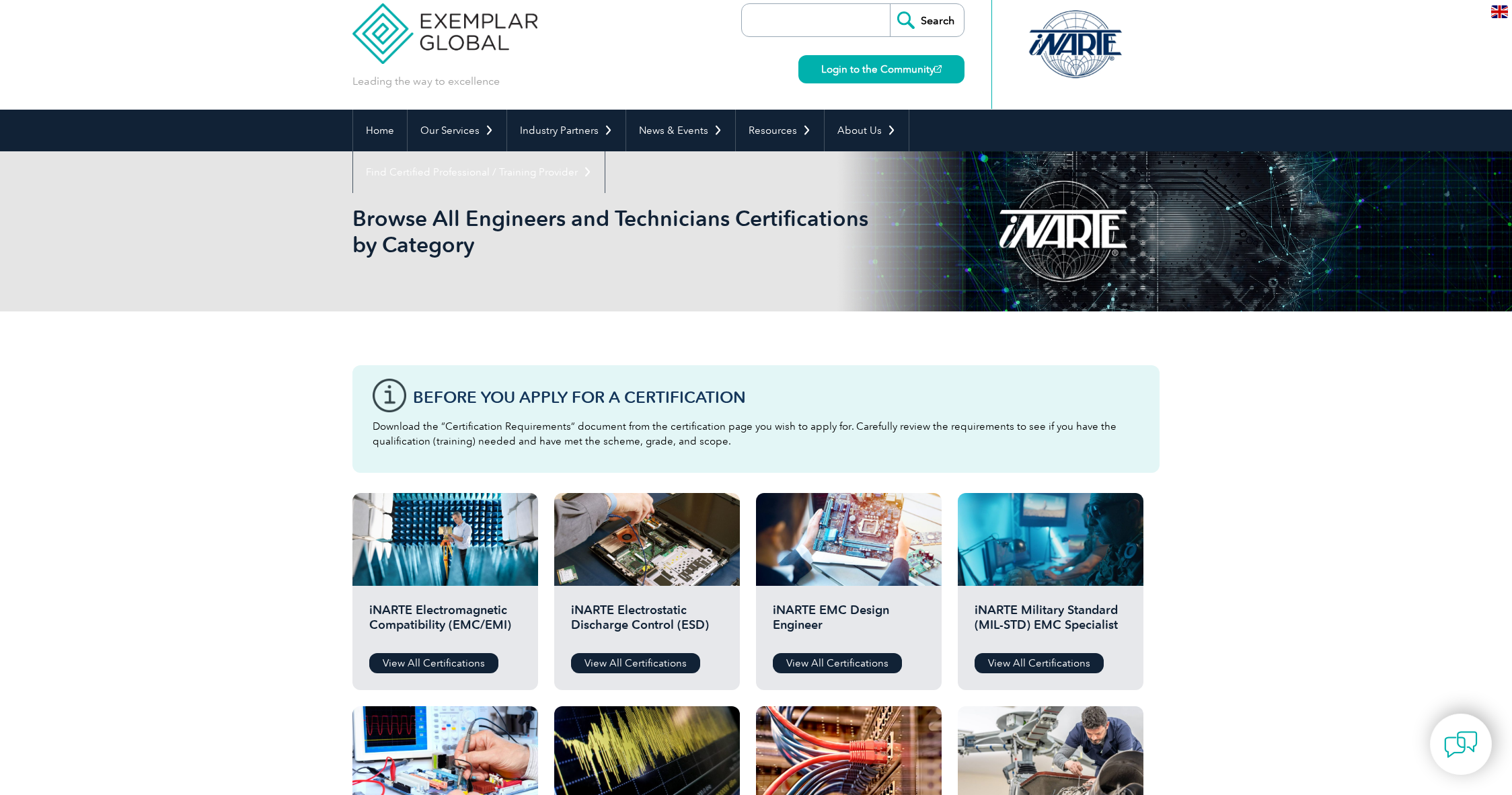
scroll to position [116, 0]
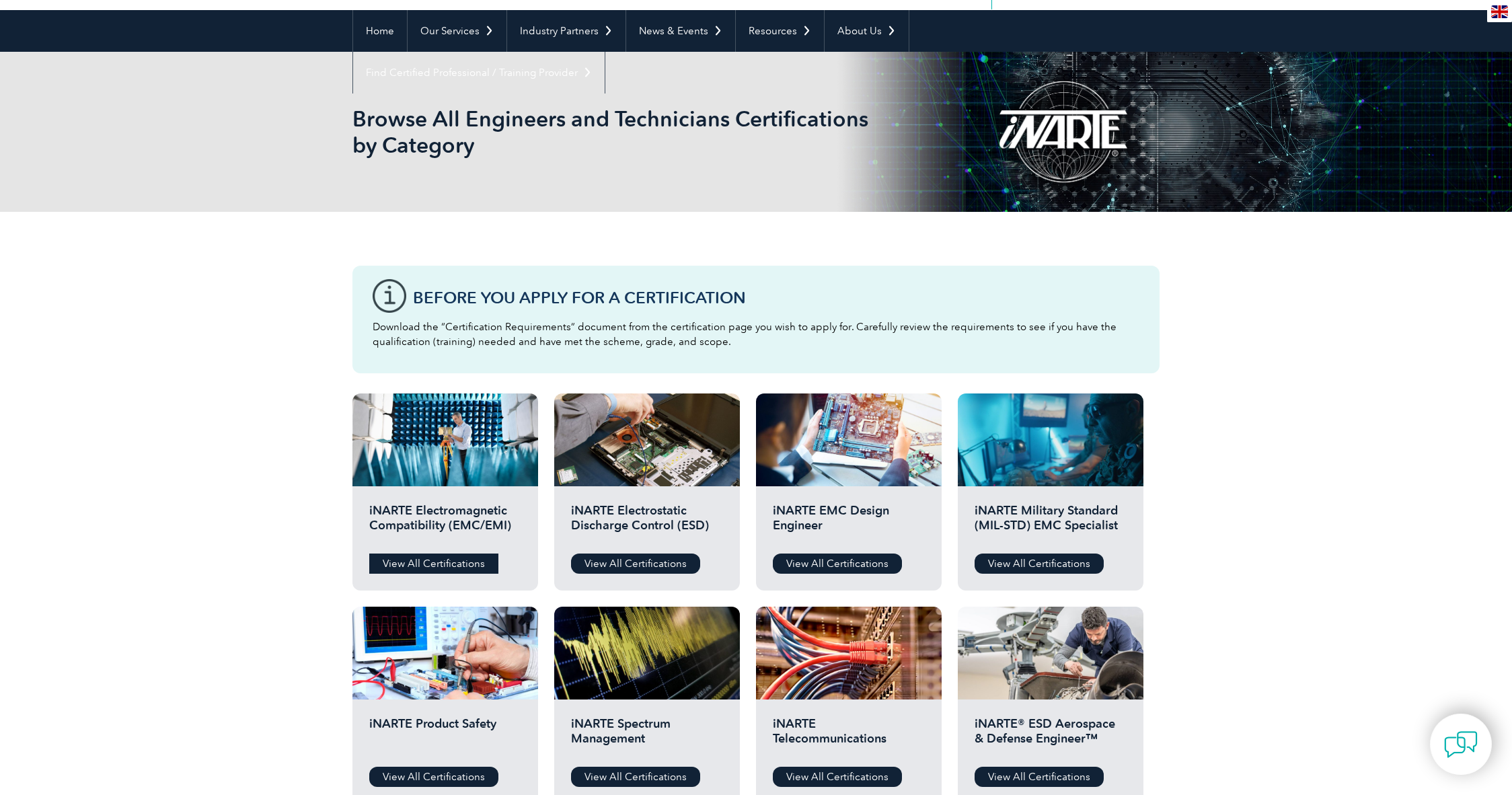
click at [409, 560] on link "View All Certifications" at bounding box center [434, 564] width 129 height 20
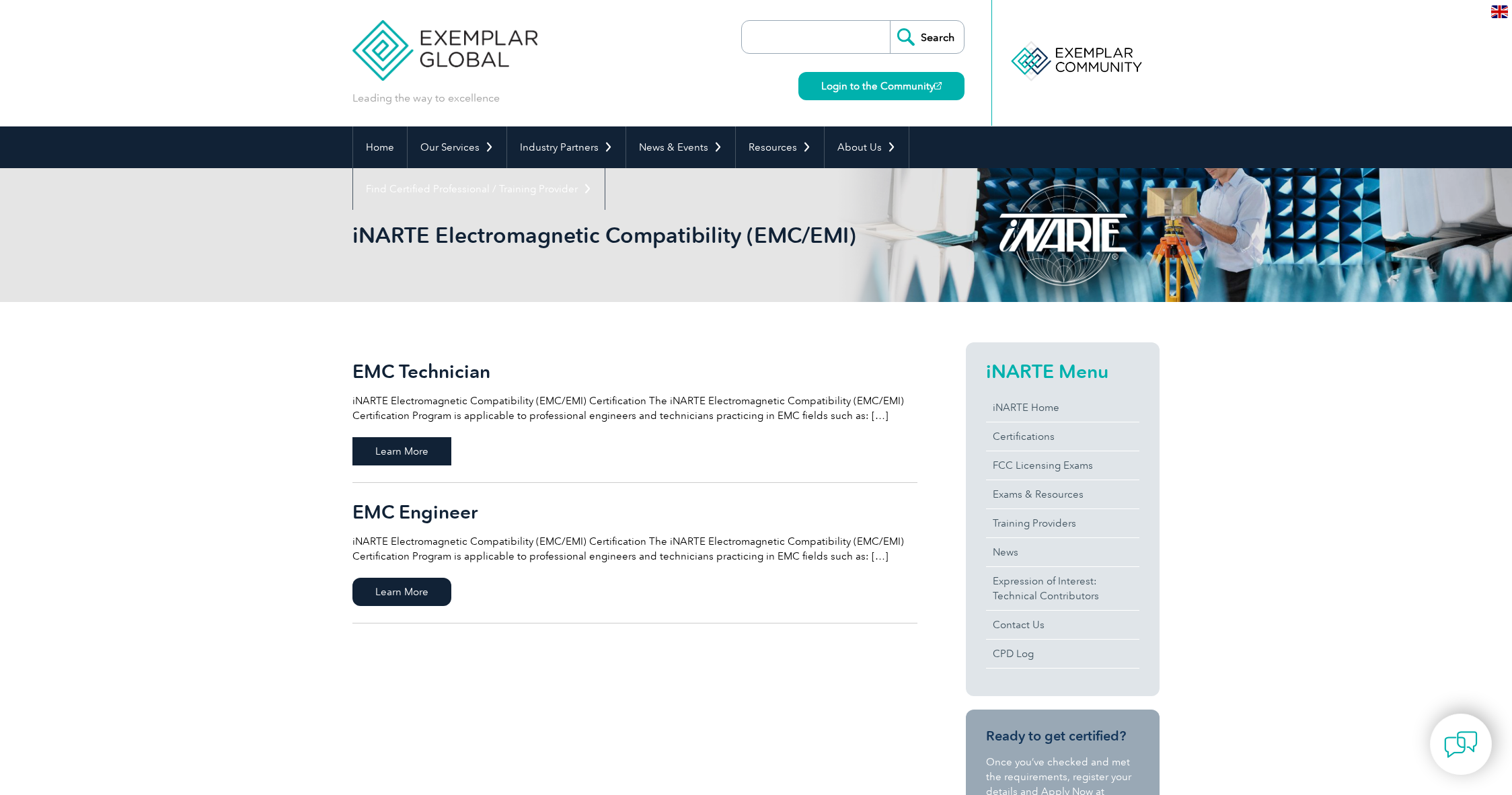
click at [372, 451] on span "Learn More" at bounding box center [402, 452] width 99 height 28
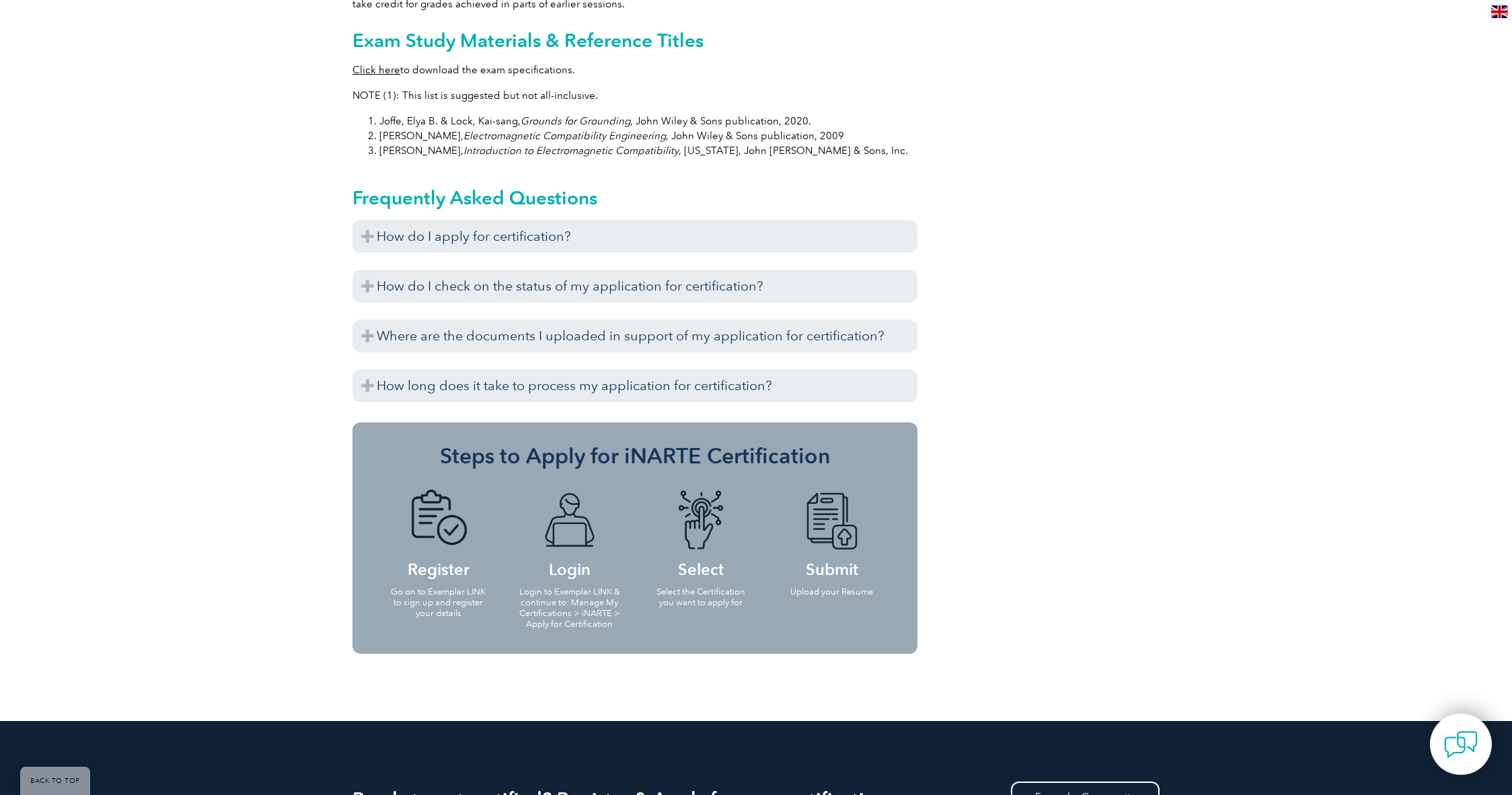
scroll to position [1428, 0]
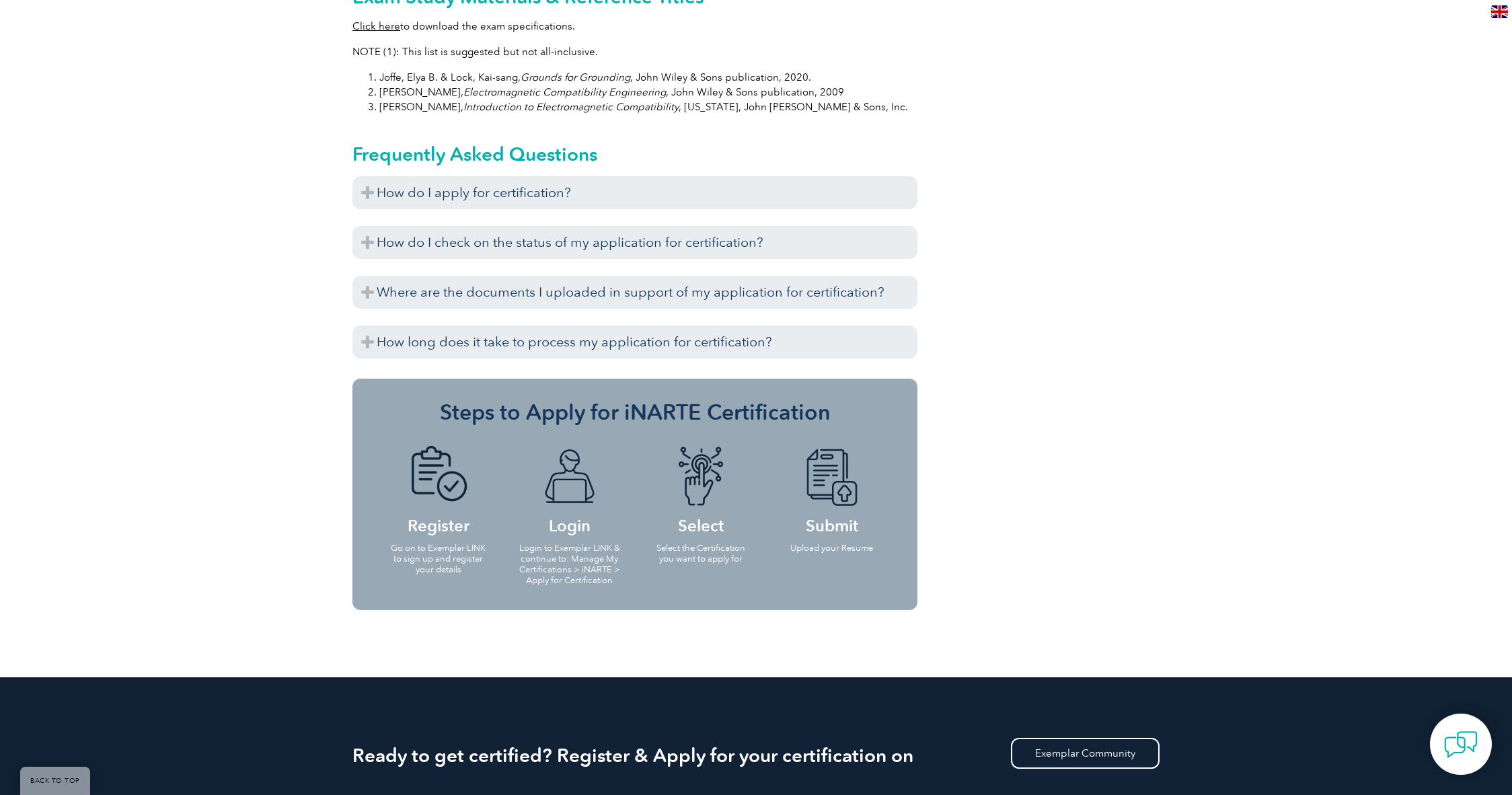
click at [421, 446] on img at bounding box center [438, 477] width 74 height 62
click at [441, 508] on h4 "Register" at bounding box center [438, 489] width 104 height 87
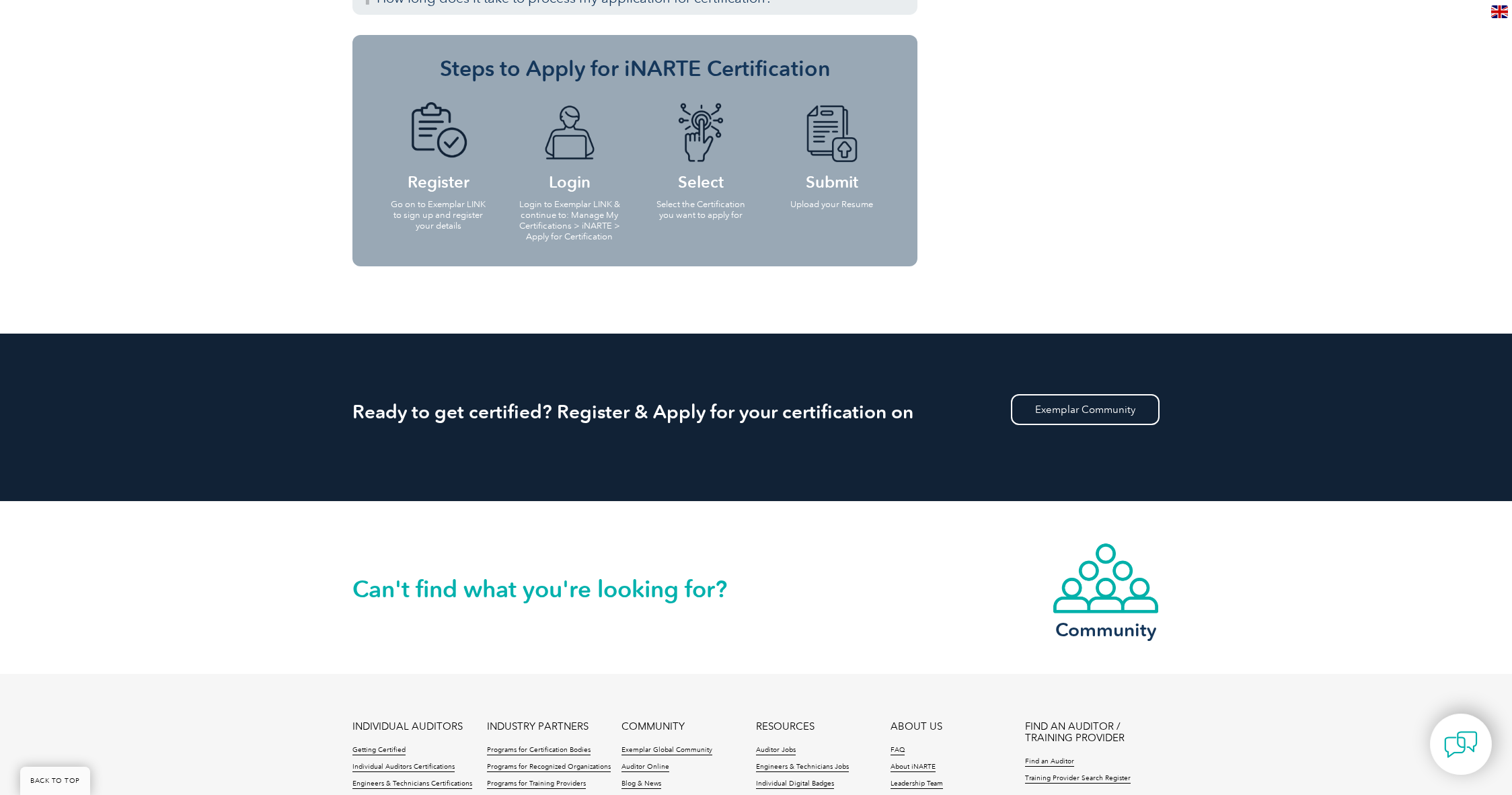
scroll to position [1728, 0]
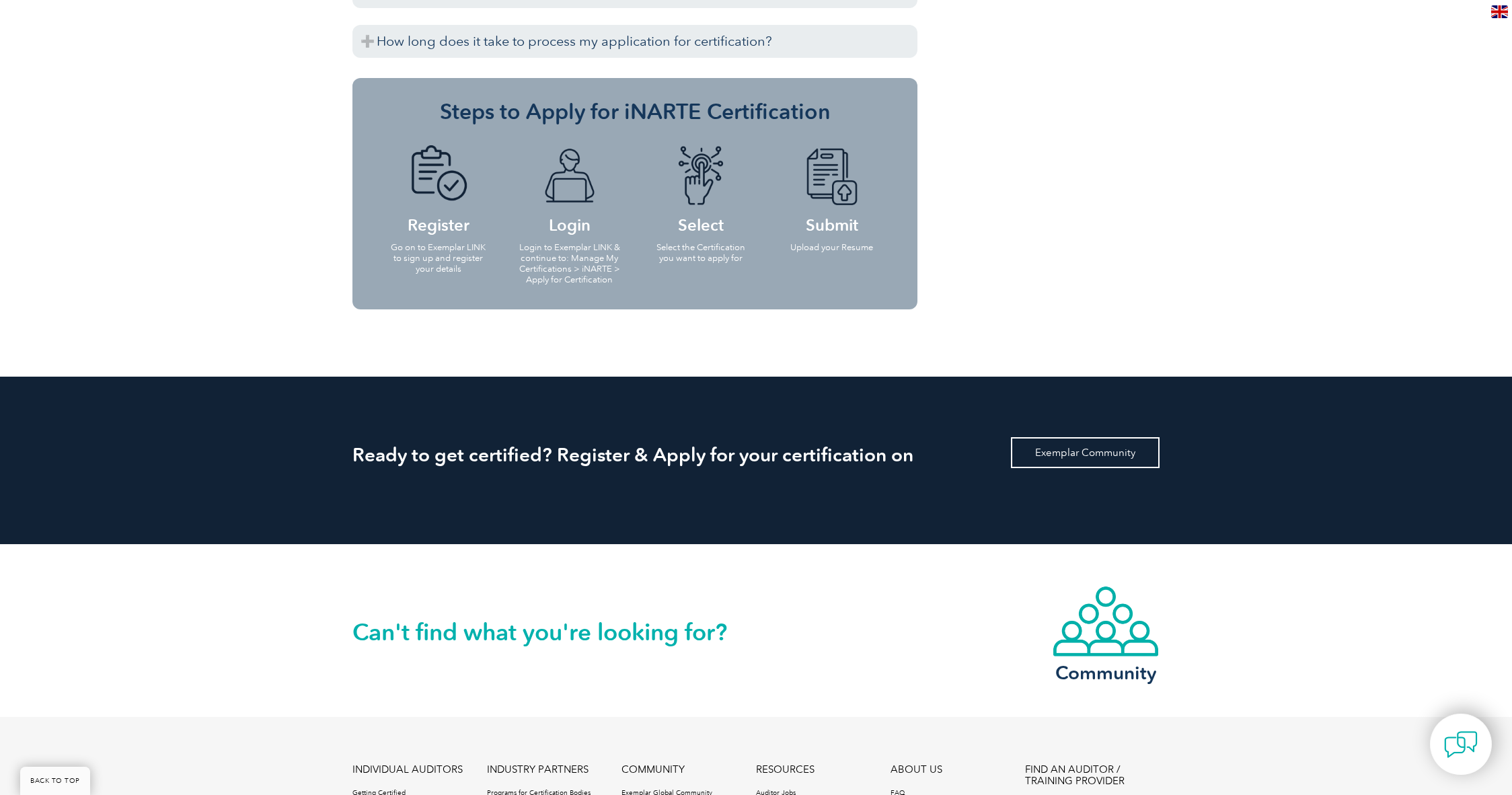
click at [1058, 442] on link "Exemplar Community" at bounding box center [1085, 452] width 148 height 31
